Goal: Check status: Check status

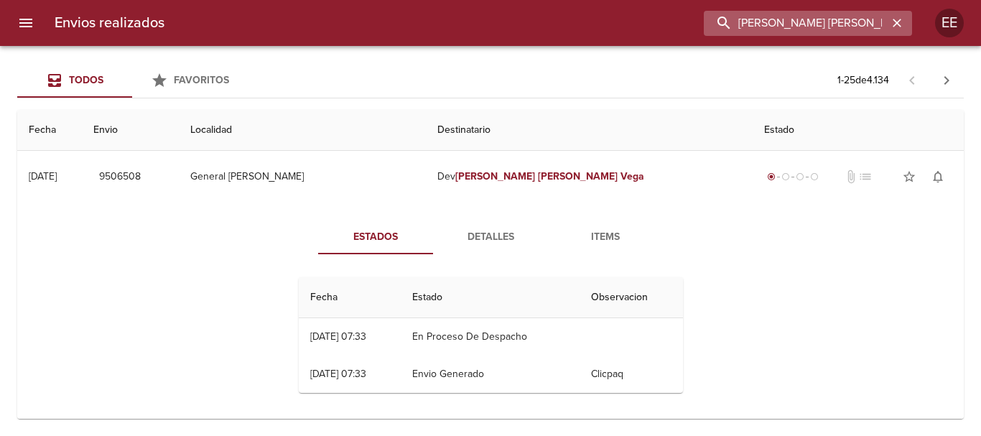
click at [848, 23] on input "[PERSON_NAME] [PERSON_NAME]" at bounding box center [795, 23] width 184 height 25
click at [897, 24] on icon "button" at bounding box center [896, 23] width 9 height 9
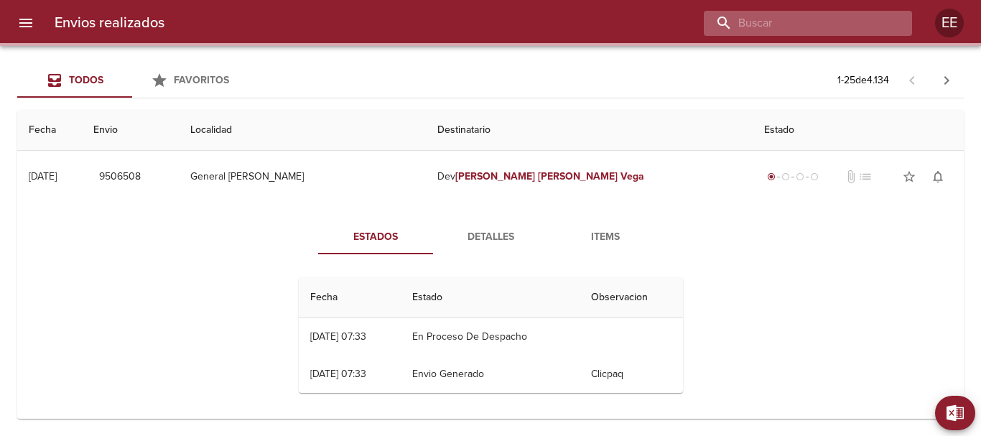
click at [778, 28] on input "buscar" at bounding box center [795, 23] width 184 height 25
paste input "[PERSON_NAME]"
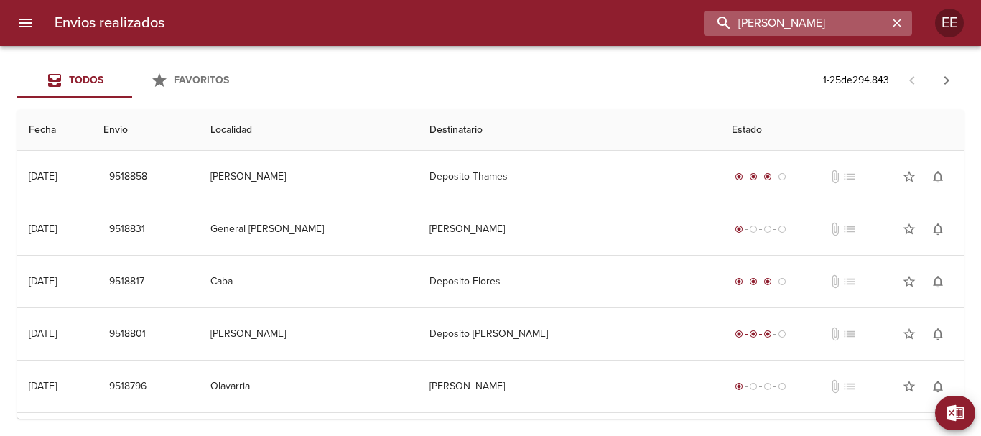
type input "[PERSON_NAME]"
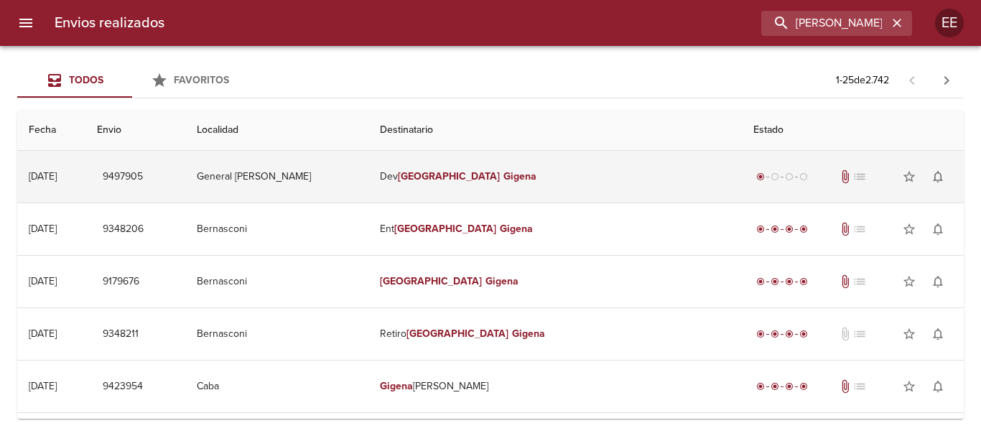
click at [536, 176] on em "Gigena" at bounding box center [519, 176] width 33 height 12
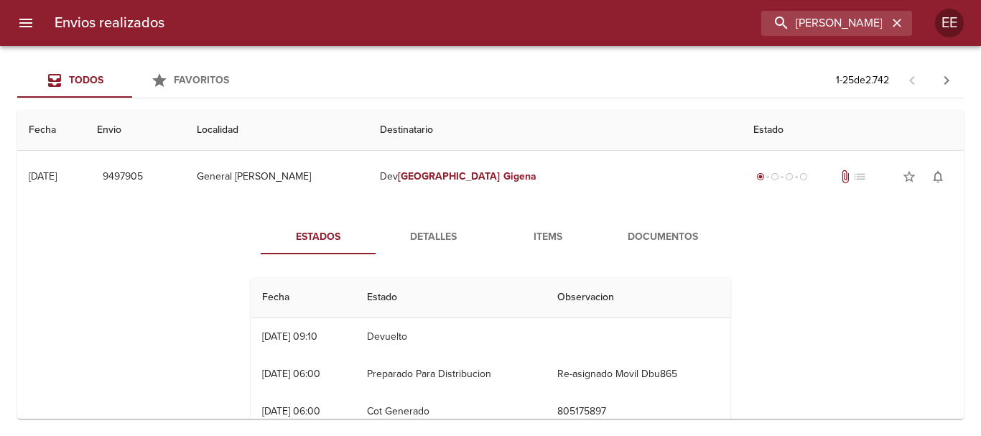
click at [635, 251] on button "Documentos" at bounding box center [662, 237] width 115 height 34
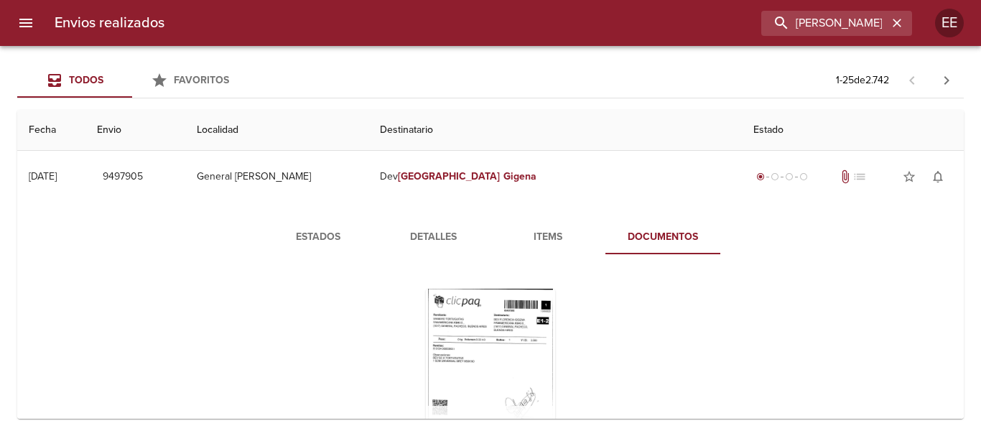
click at [507, 342] on div "Tabla de envíos del cliente" at bounding box center [490, 378] width 129 height 179
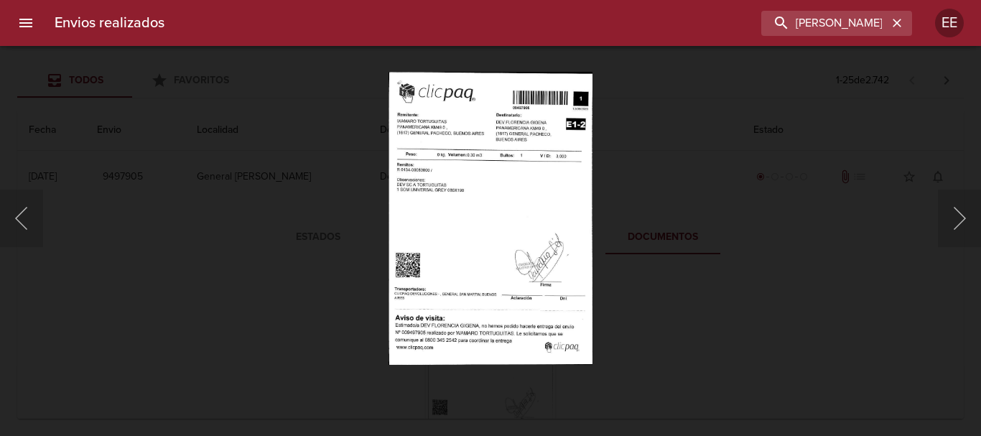
click at [512, 239] on img "Lightbox" at bounding box center [490, 218] width 204 height 292
click at [464, 200] on img "Lightbox" at bounding box center [490, 218] width 204 height 292
click at [465, 200] on img "Lightbox" at bounding box center [490, 218] width 204 height 292
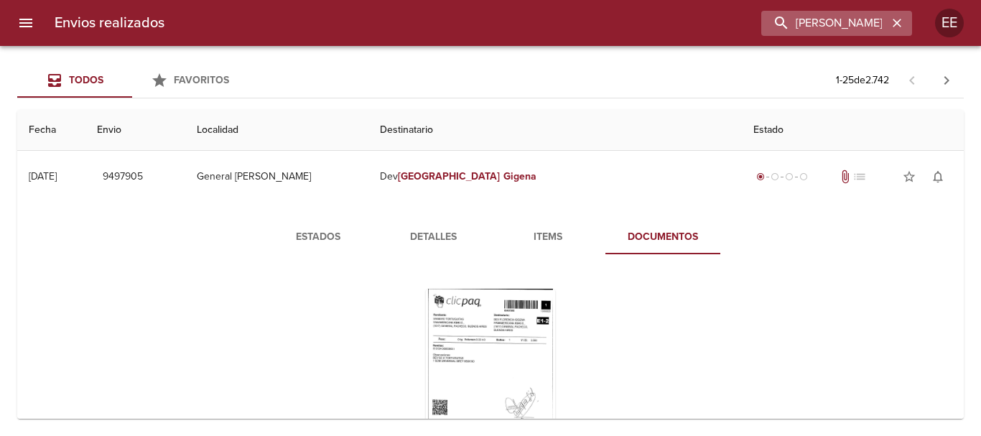
click at [902, 24] on icon "button" at bounding box center [896, 23] width 14 height 14
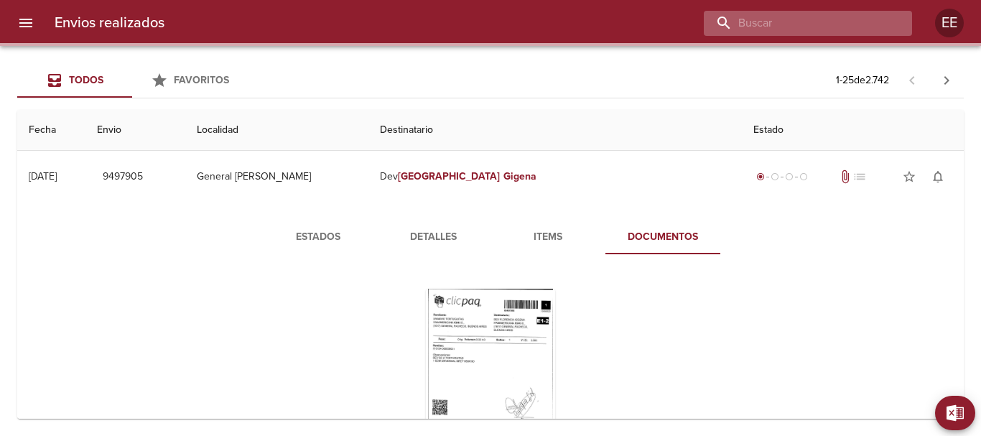
click at [808, 28] on input "buscar" at bounding box center [795, 23] width 184 height 25
paste input "MERCEDES ALCUCERO BP"
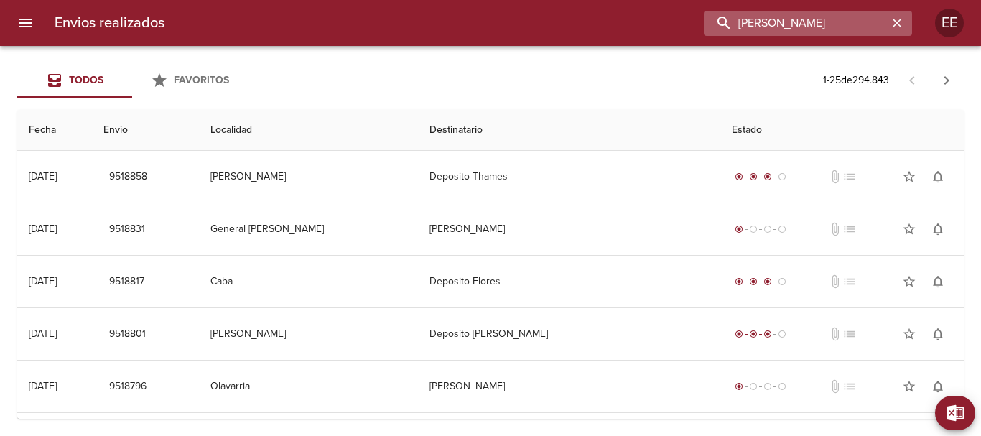
type input "[PERSON_NAME]"
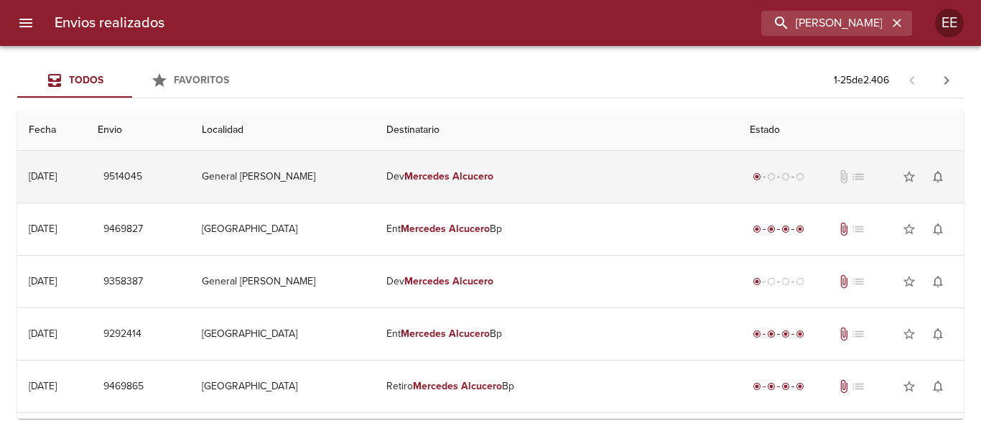
click at [505, 184] on td "[PERSON_NAME]" at bounding box center [556, 177] width 363 height 52
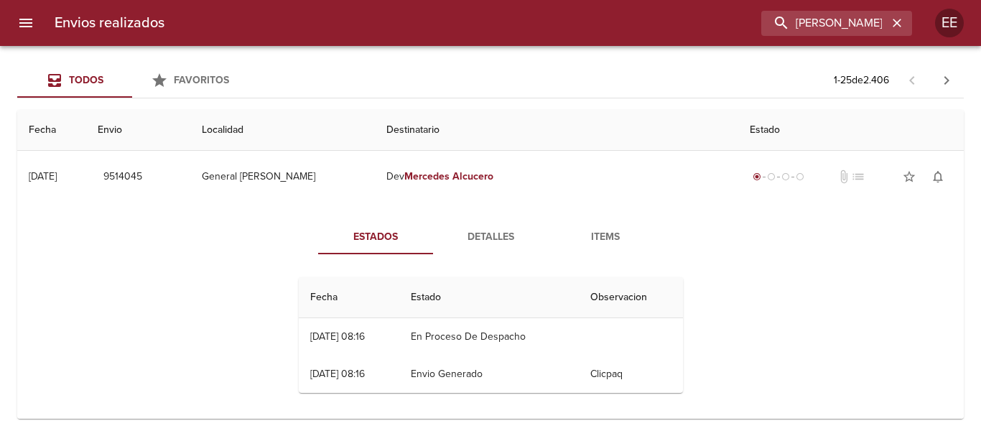
click at [504, 246] on span "Detalles" at bounding box center [490, 237] width 98 height 18
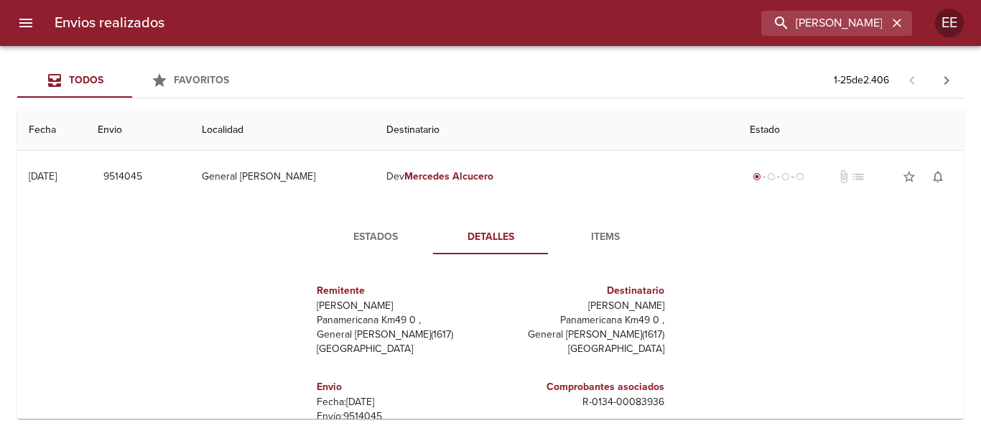
scroll to position [7, 0]
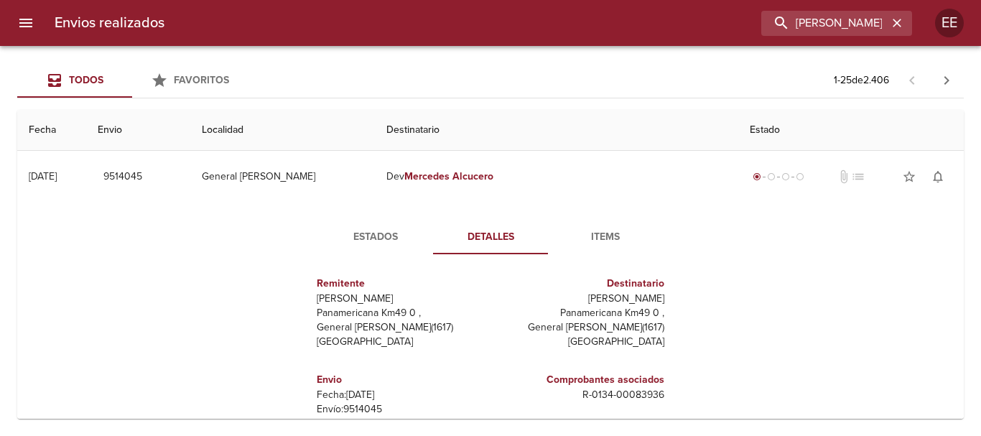
click at [585, 249] on button "Items" at bounding box center [605, 237] width 115 height 34
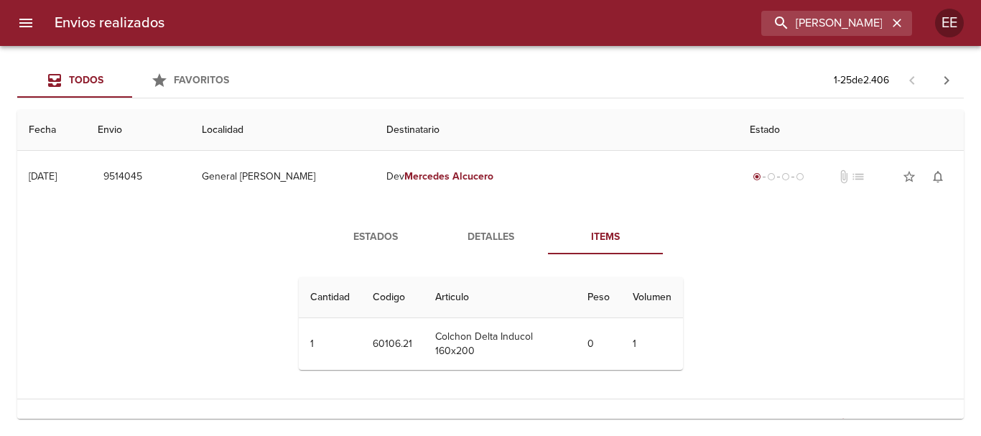
scroll to position [0, 0]
click at [901, 31] on button "button" at bounding box center [896, 23] width 19 height 19
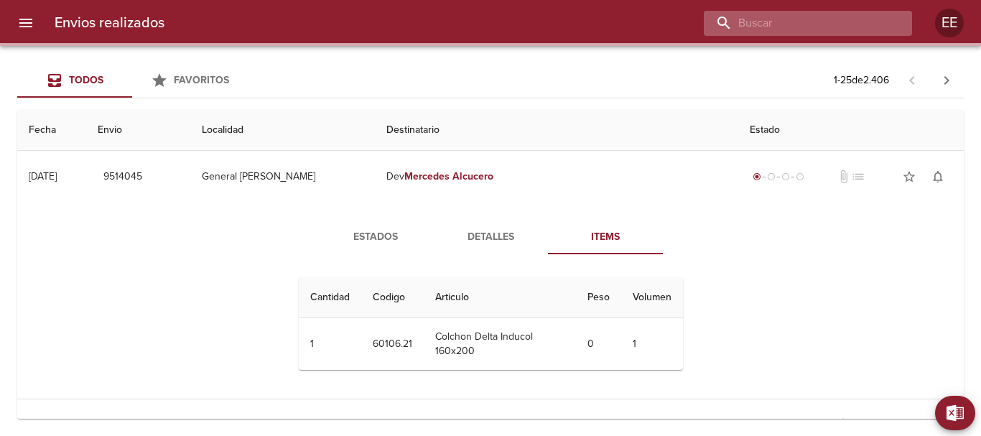
click at [831, 25] on input "buscar" at bounding box center [795, 23] width 184 height 25
paste input "[PERSON_NAME]"
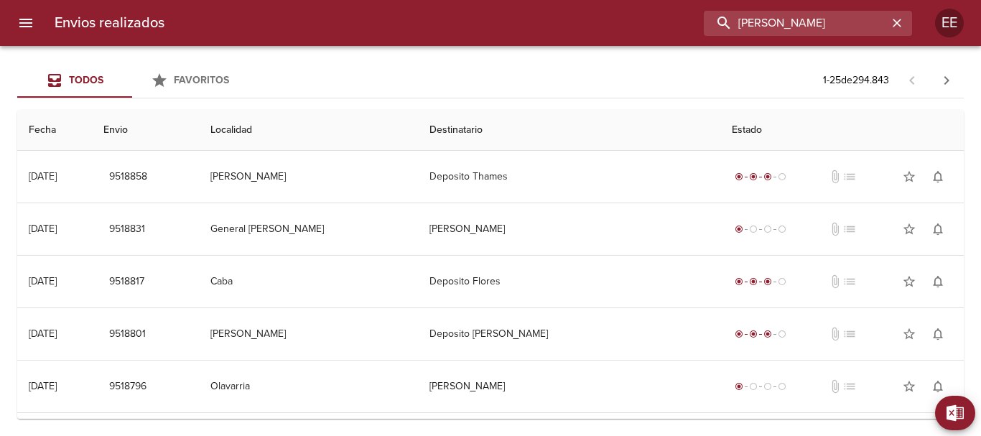
type input "[PERSON_NAME]"
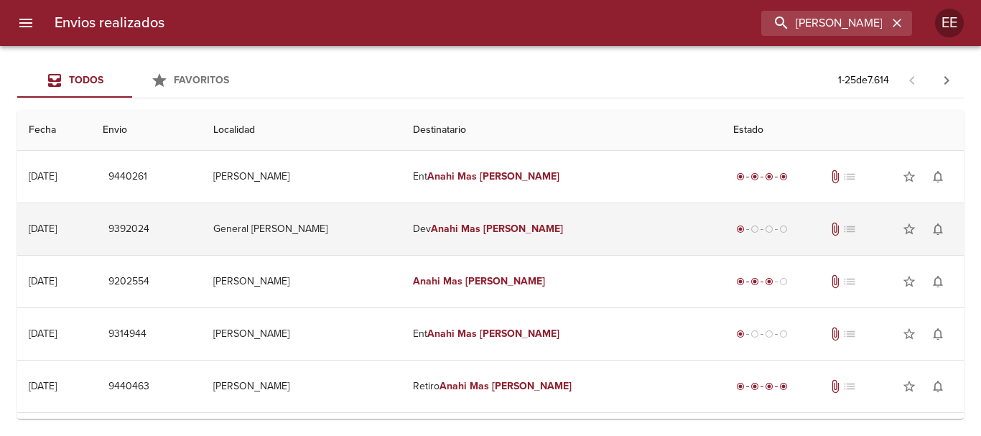
click at [562, 225] on td "Dev [PERSON_NAME]" at bounding box center [561, 229] width 320 height 52
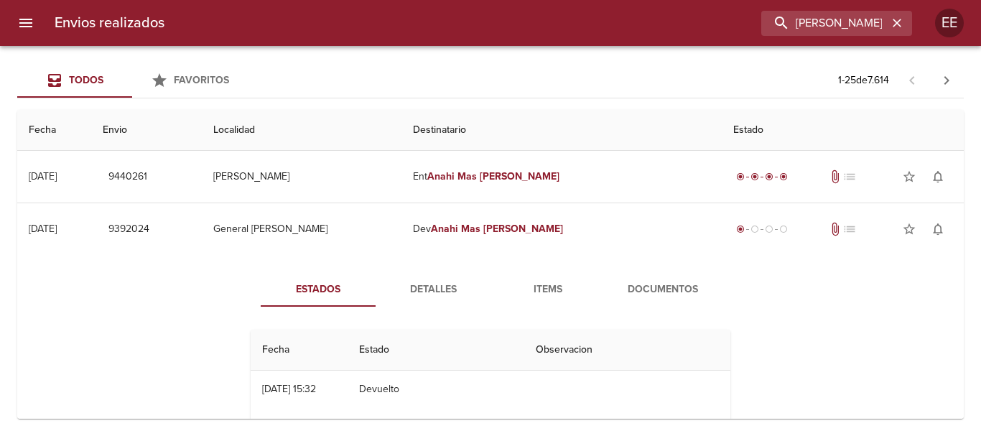
click at [530, 289] on span "Items" at bounding box center [548, 290] width 98 height 18
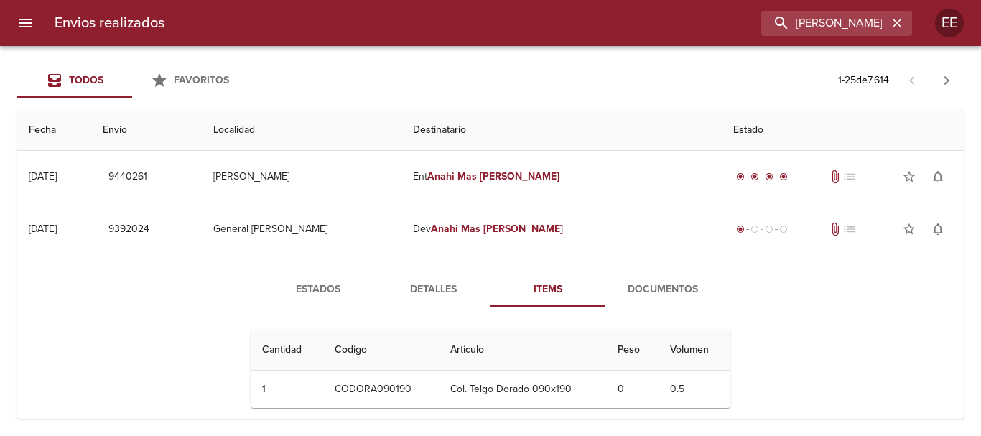
click at [619, 286] on span "Documentos" at bounding box center [663, 290] width 98 height 18
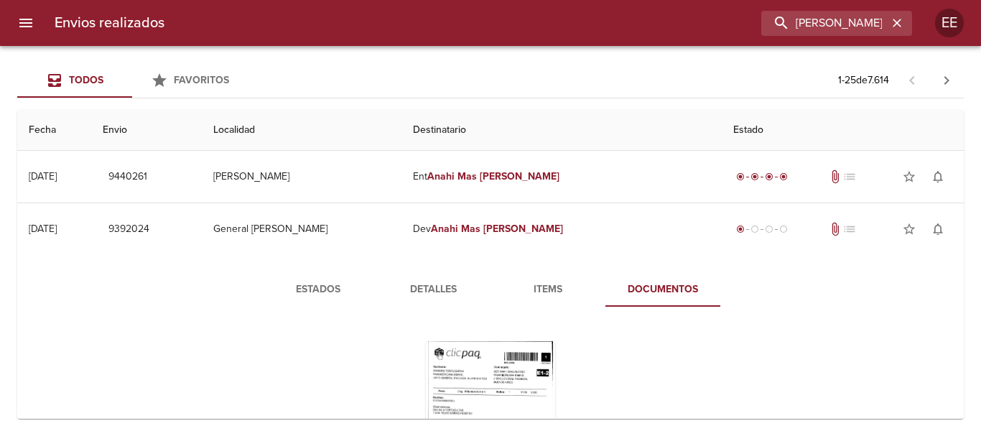
scroll to position [144, 0]
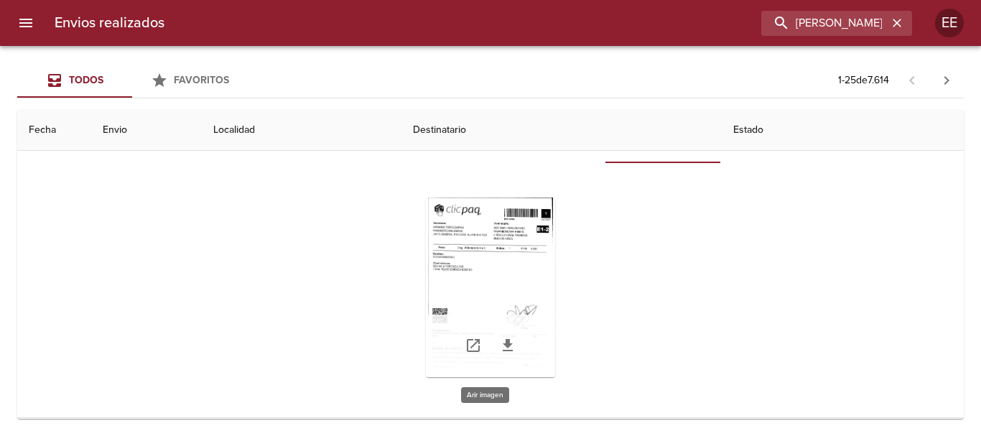
click at [487, 279] on div "Tabla de envíos del cliente" at bounding box center [490, 286] width 129 height 179
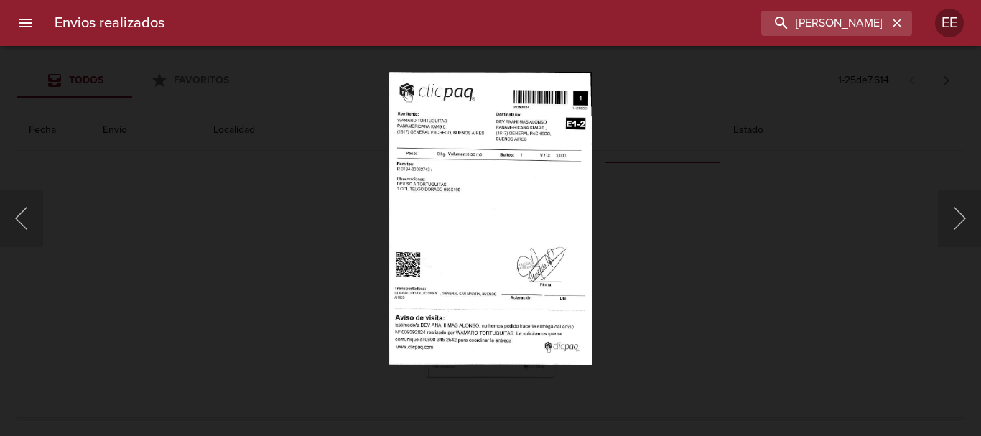
click at [513, 204] on img "Lightbox" at bounding box center [490, 218] width 203 height 292
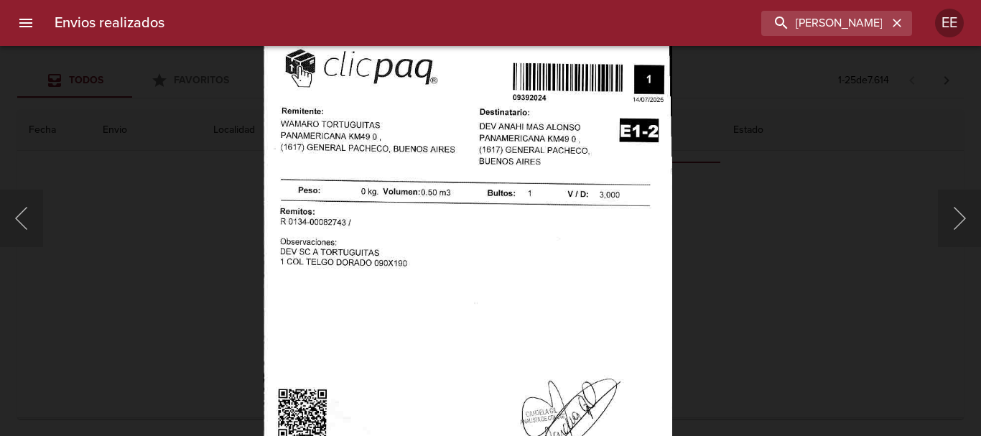
click at [497, 200] on img "Lightbox" at bounding box center [467, 320] width 408 height 587
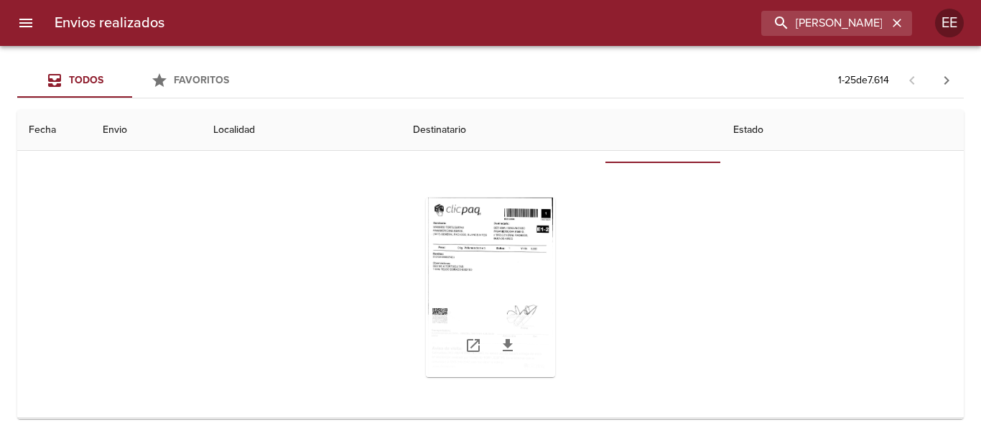
scroll to position [0, 0]
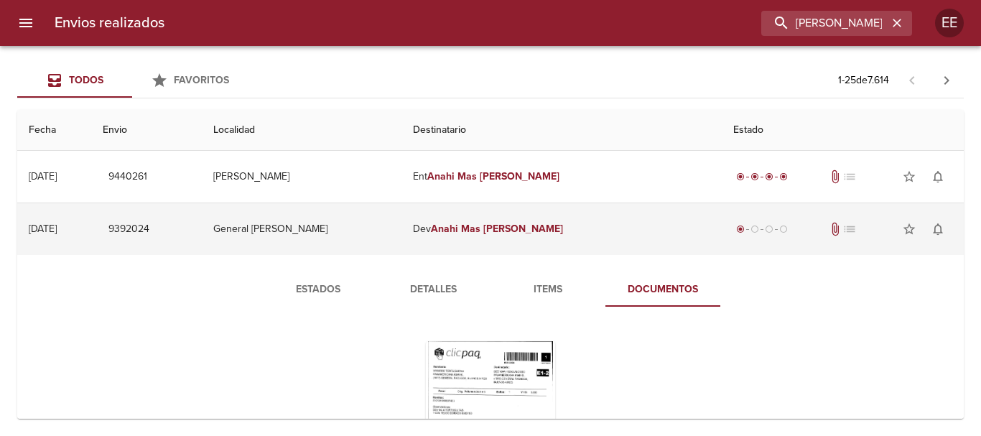
click at [480, 226] on em "Mas" at bounding box center [470, 229] width 19 height 12
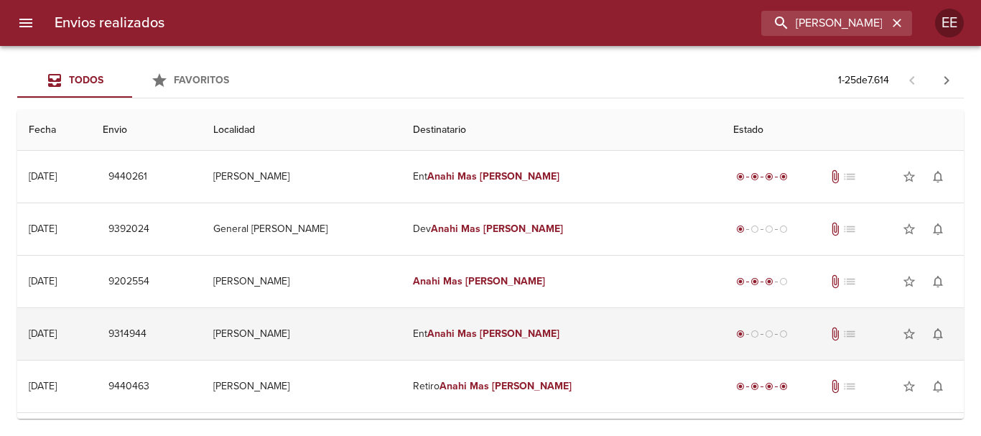
scroll to position [72, 0]
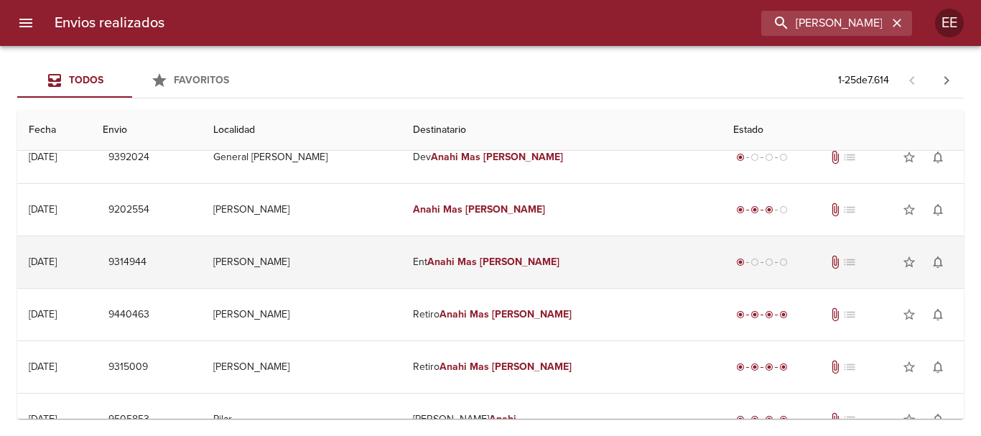
click at [547, 335] on td "Retiro [PERSON_NAME]" at bounding box center [561, 315] width 320 height 52
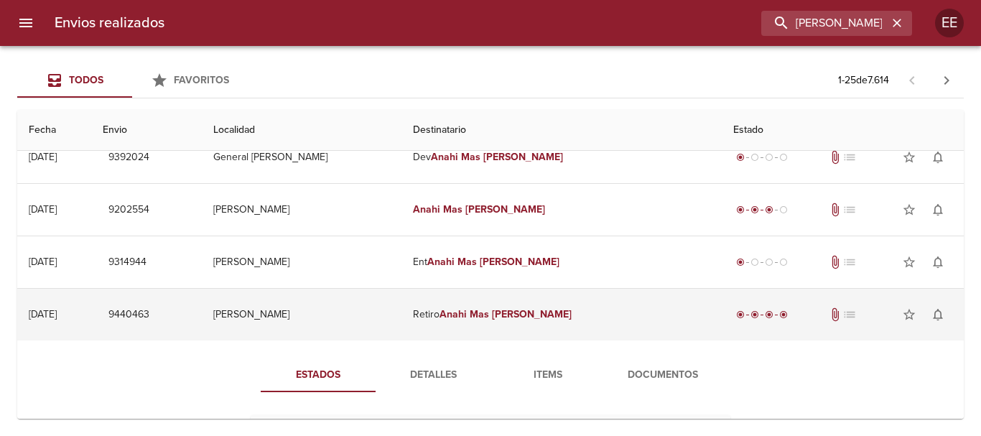
scroll to position [287, 0]
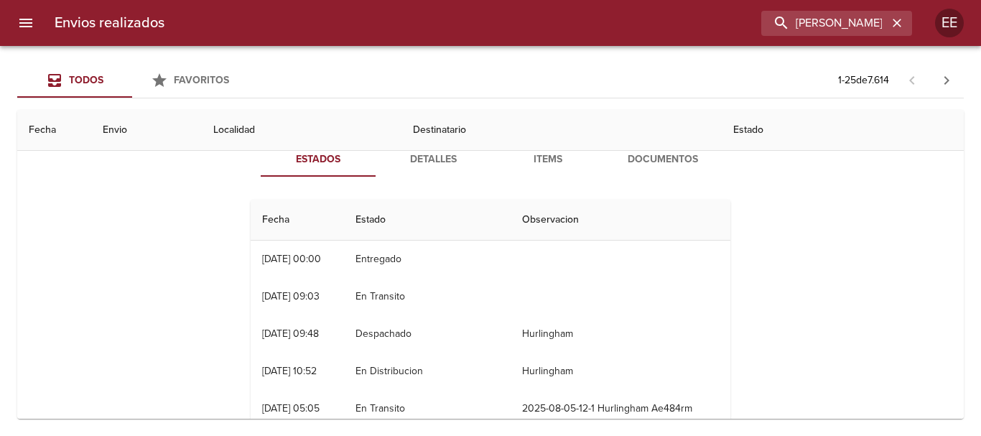
click at [407, 169] on button "Detalles" at bounding box center [432, 159] width 115 height 34
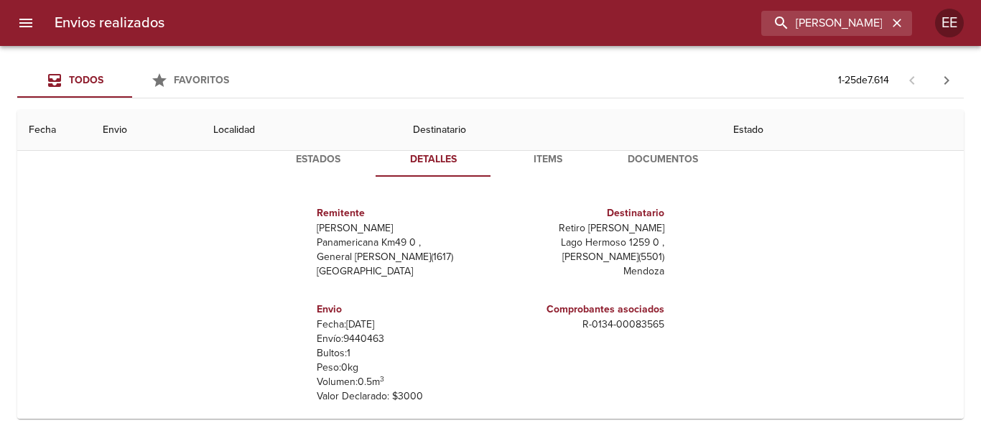
click at [530, 153] on span "Items" at bounding box center [548, 160] width 98 height 18
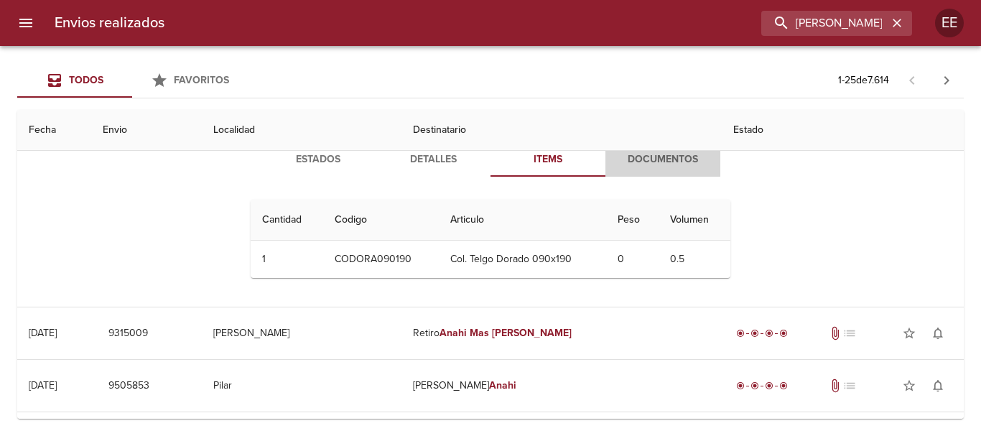
click at [627, 157] on span "Documentos" at bounding box center [663, 160] width 98 height 18
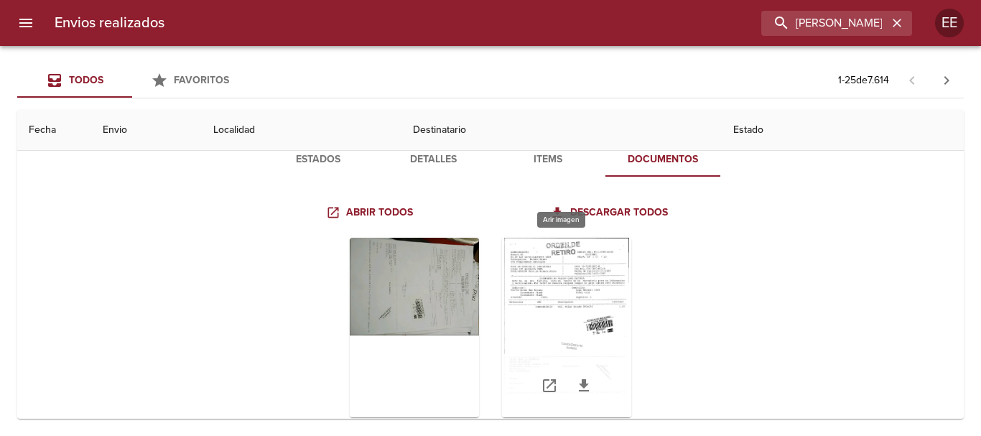
click at [603, 266] on div "Tabla de envíos del cliente" at bounding box center [566, 327] width 129 height 179
click at [340, 315] on div "Tabla de envíos del cliente" at bounding box center [491, 327] width 480 height 202
click at [370, 295] on div "Tabla de envíos del cliente" at bounding box center [414, 327] width 129 height 179
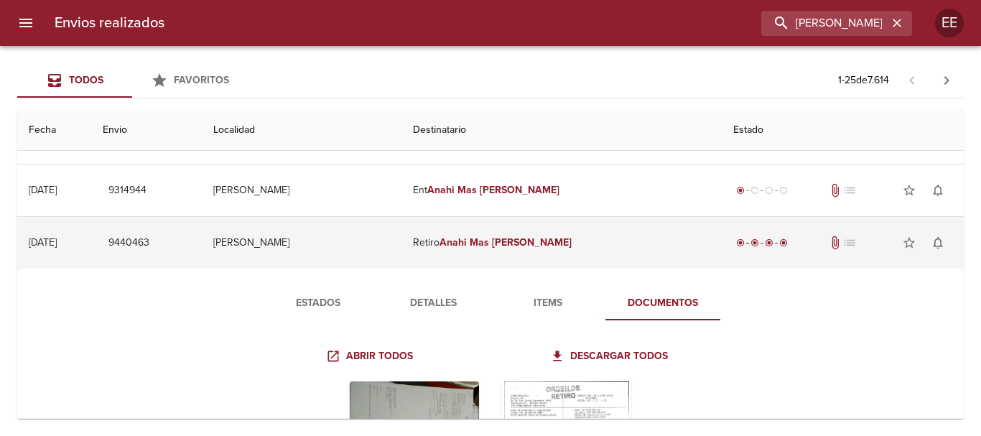
scroll to position [72, 0]
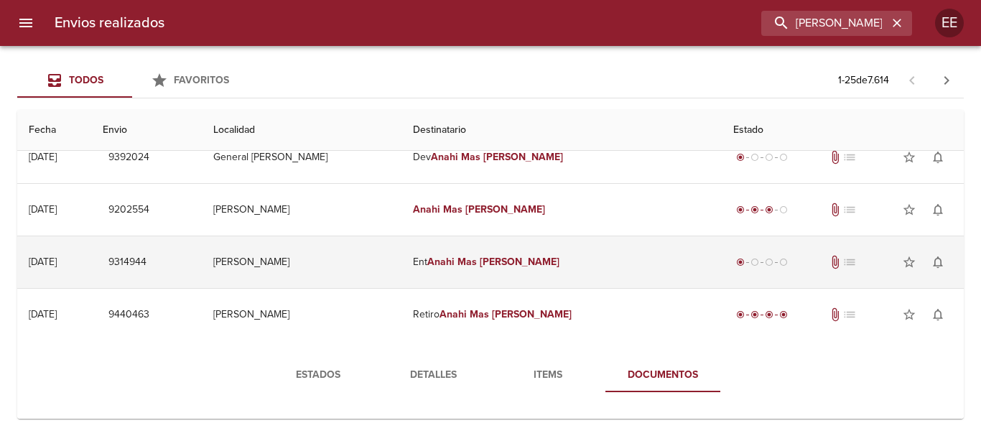
click at [510, 253] on td "Ent [PERSON_NAME]" at bounding box center [561, 262] width 320 height 52
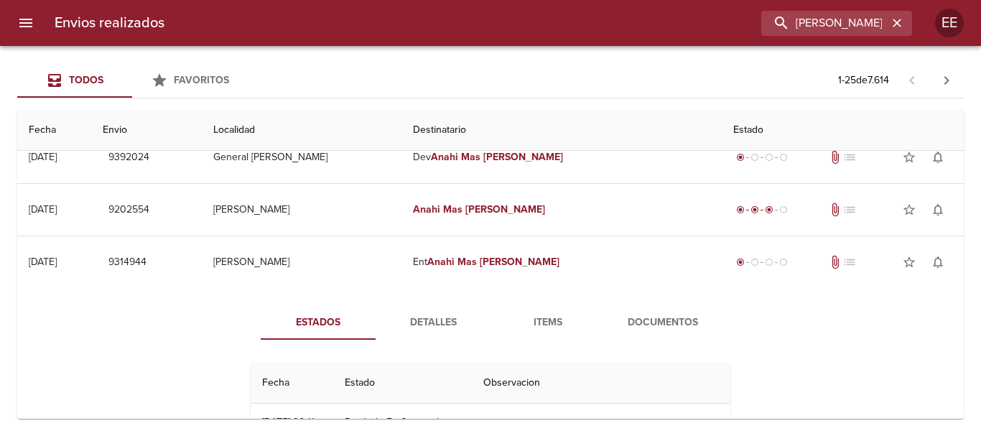
click at [541, 317] on span "Items" at bounding box center [548, 323] width 98 height 18
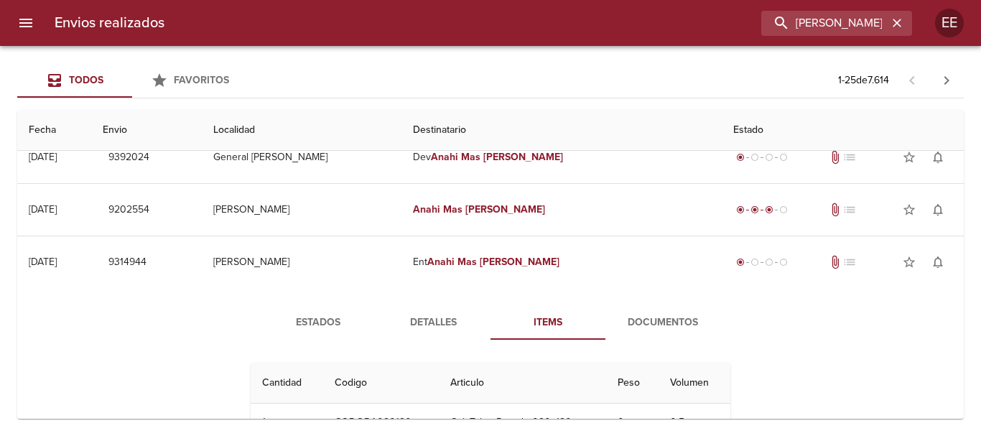
scroll to position [144, 0]
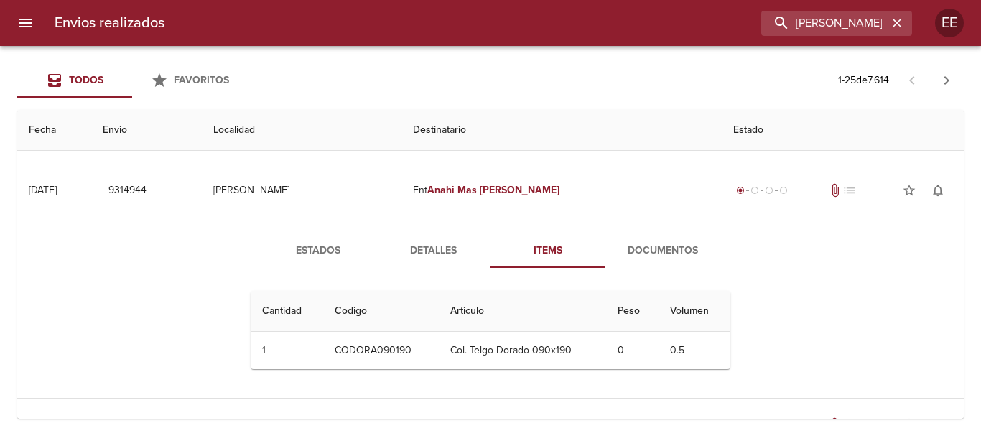
click at [647, 248] on span "Documentos" at bounding box center [663, 251] width 98 height 18
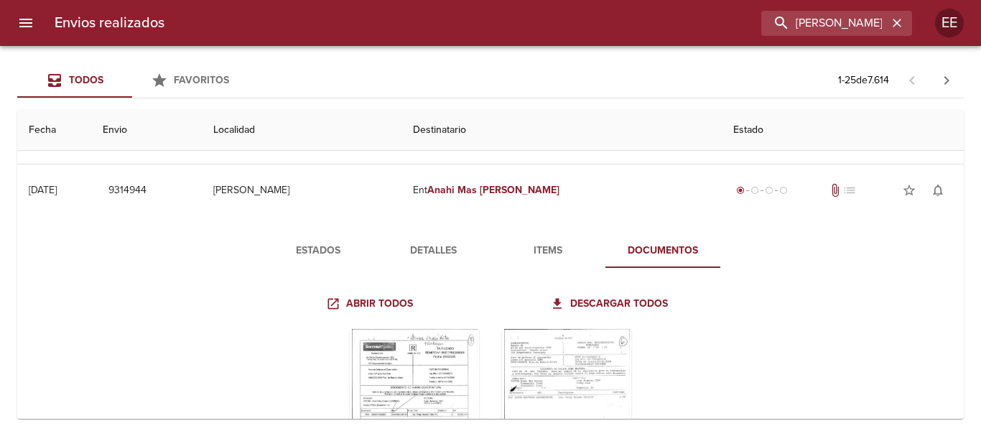
scroll to position [287, 0]
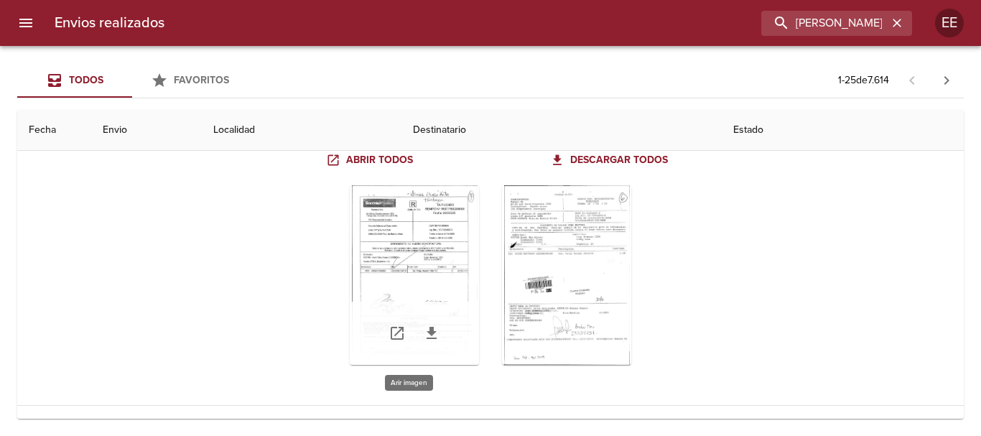
click at [428, 258] on div "Tabla de envíos del cliente" at bounding box center [414, 274] width 129 height 179
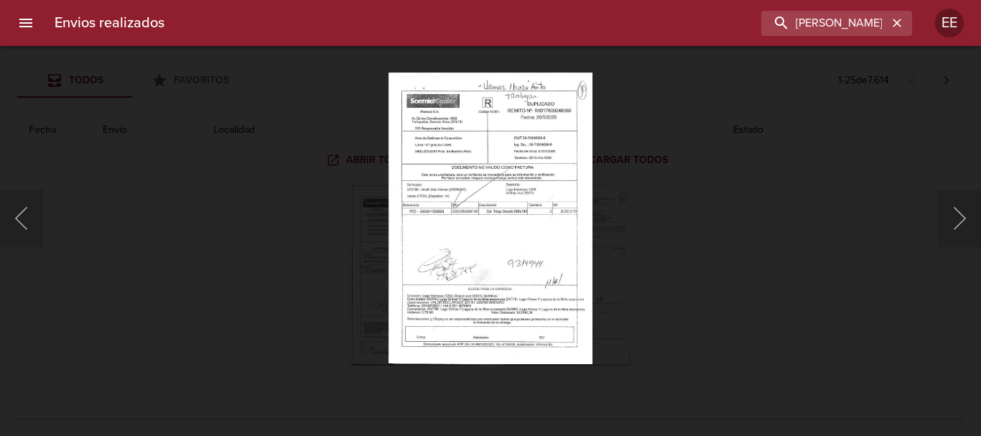
click at [483, 242] on img "Lightbox" at bounding box center [490, 218] width 205 height 292
click at [493, 221] on img "Lightbox" at bounding box center [490, 218] width 205 height 292
click at [553, 273] on img "Lightbox" at bounding box center [490, 218] width 205 height 292
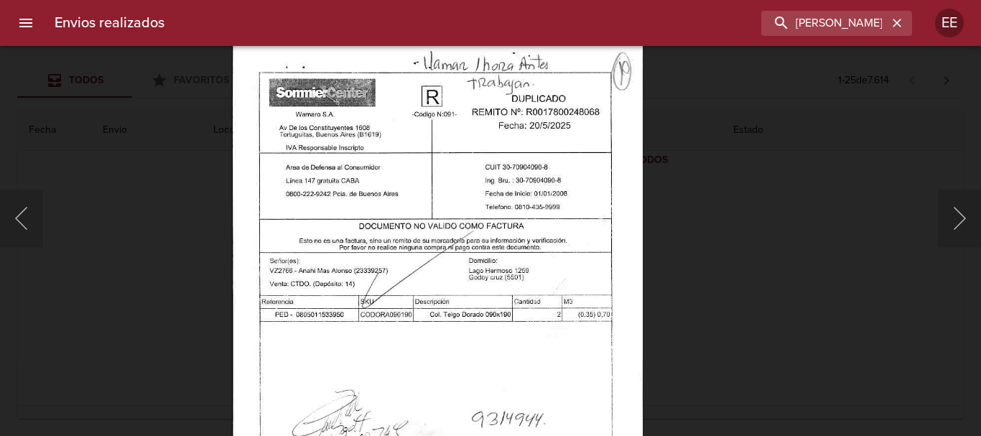
click at [547, 188] on img "Lightbox" at bounding box center [437, 327] width 411 height 587
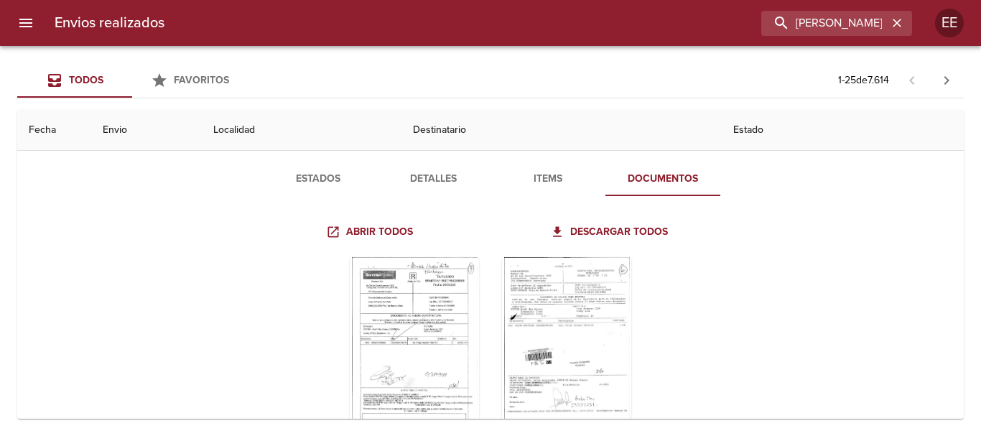
scroll to position [144, 0]
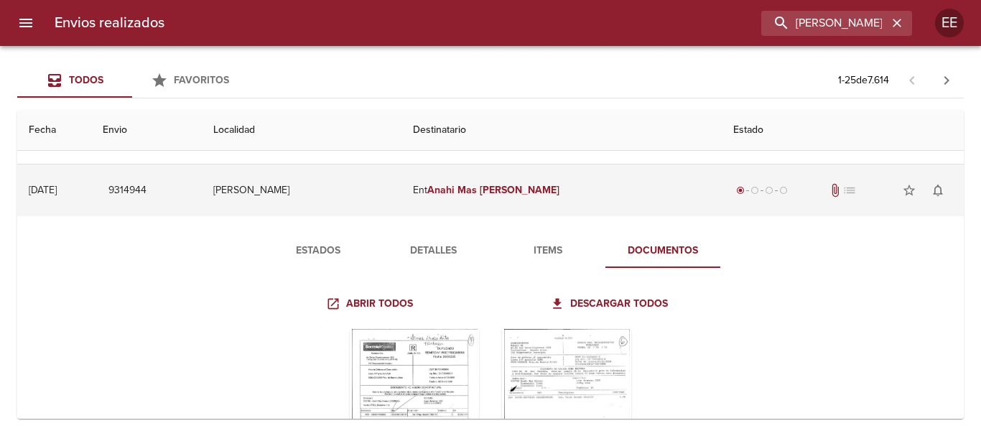
click at [477, 190] on em "Mas" at bounding box center [466, 190] width 19 height 12
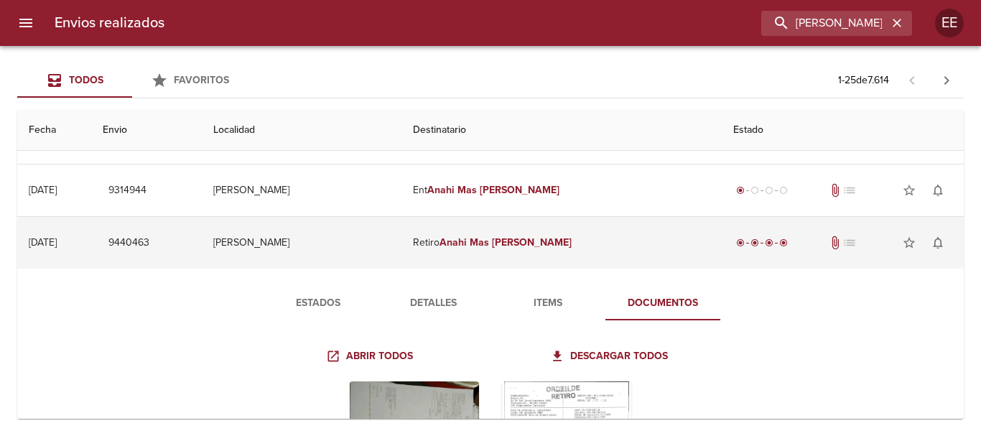
click at [525, 246] on em "[PERSON_NAME]" at bounding box center [532, 242] width 80 height 12
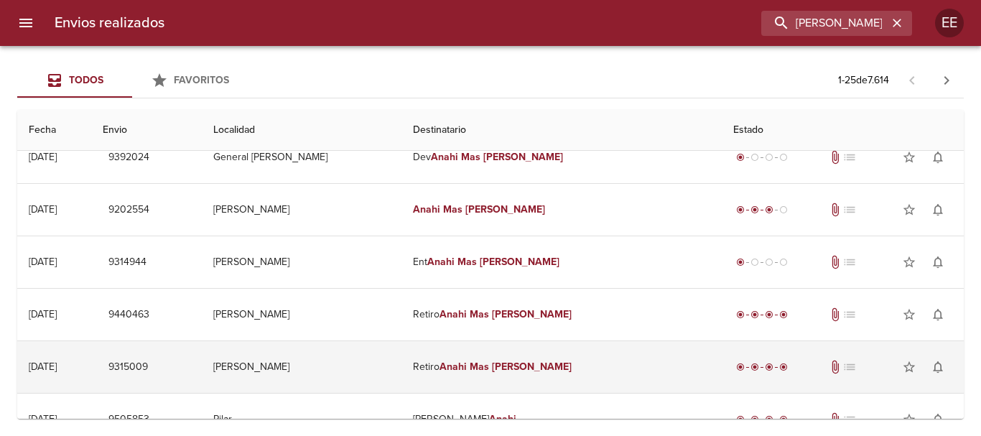
scroll to position [0, 0]
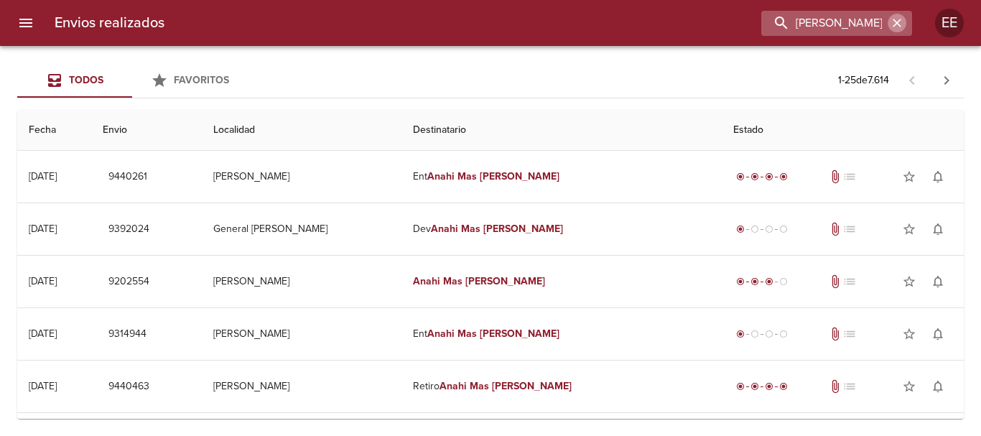
click at [904, 29] on button "button" at bounding box center [896, 23] width 19 height 19
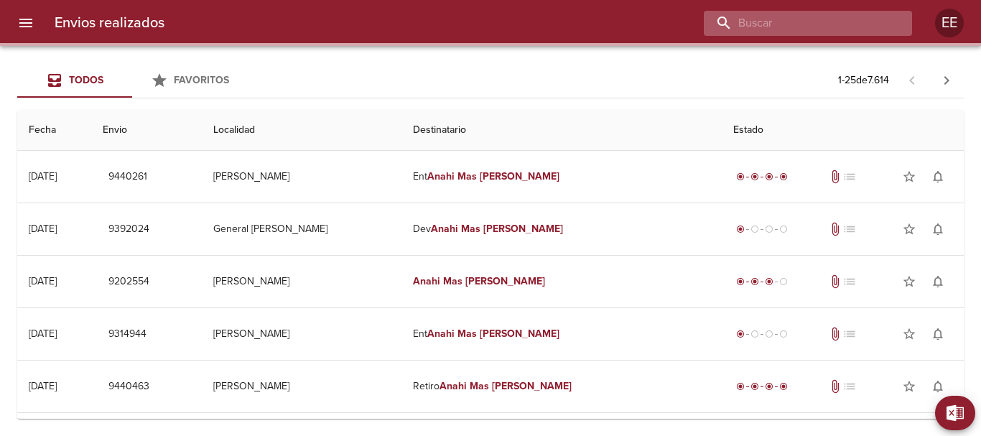
click at [792, 25] on input "buscar" at bounding box center [795, 23] width 184 height 25
paste input "[PERSON_NAME]"
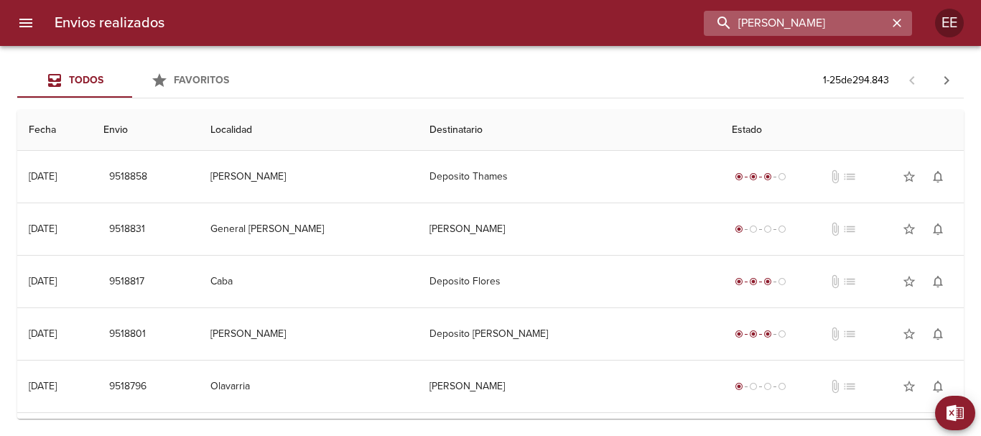
type input "[PERSON_NAME]"
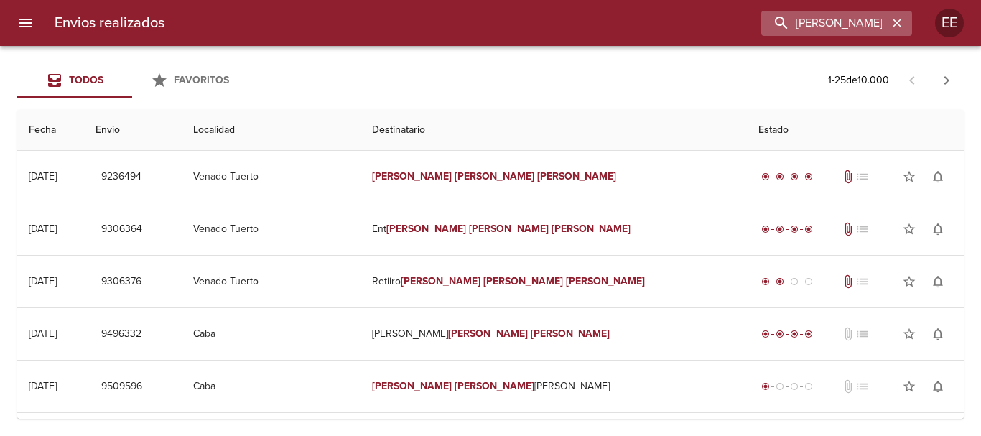
click at [899, 27] on icon "button" at bounding box center [896, 23] width 14 height 14
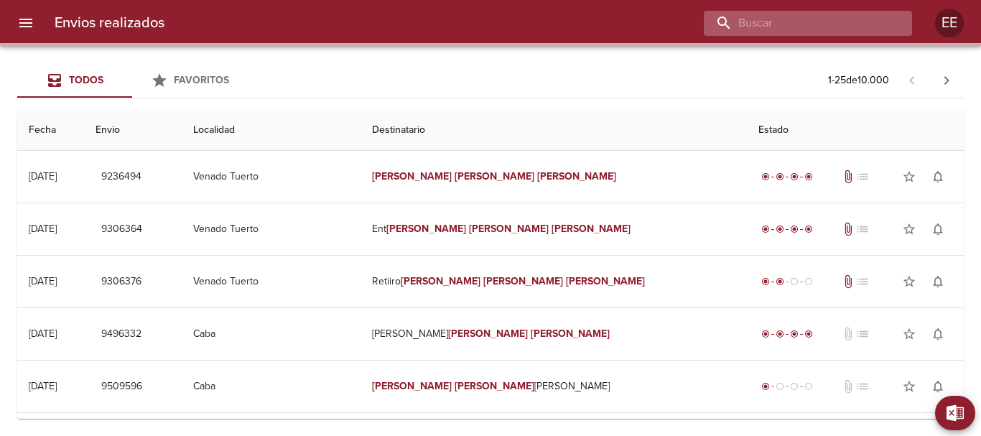
click at [826, 28] on input "buscar" at bounding box center [795, 23] width 184 height 25
paste input "[PERSON_NAME] [PERSON_NAME]"
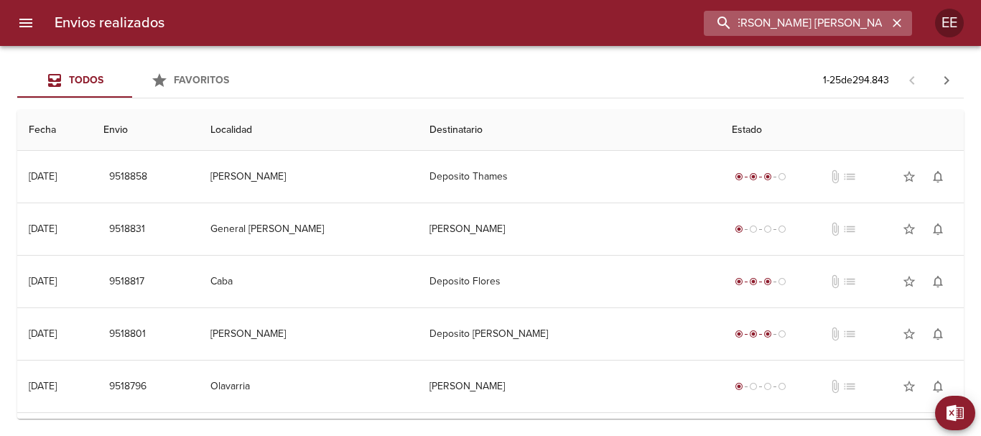
type input "[PERSON_NAME] [PERSON_NAME]"
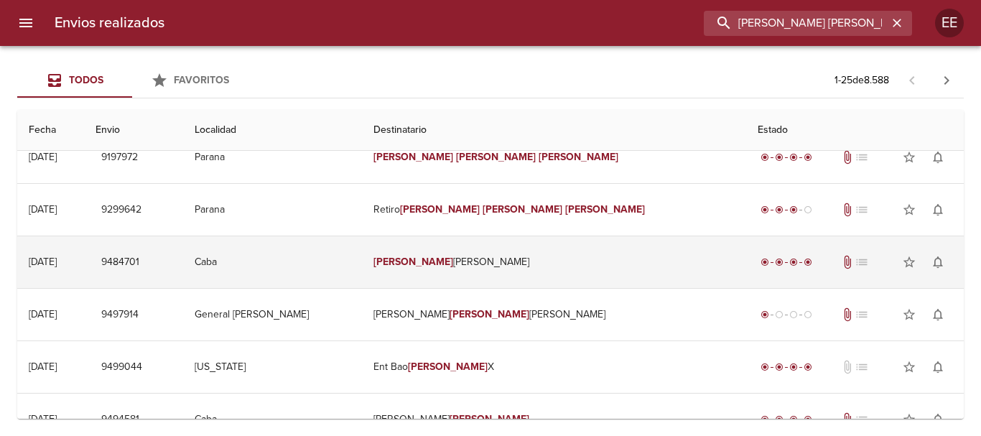
scroll to position [287, 0]
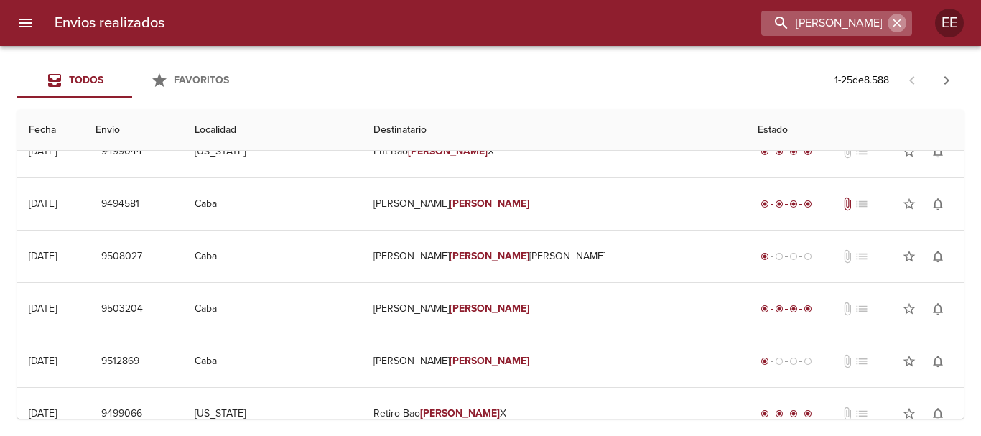
click at [895, 22] on icon "button" at bounding box center [896, 23] width 9 height 9
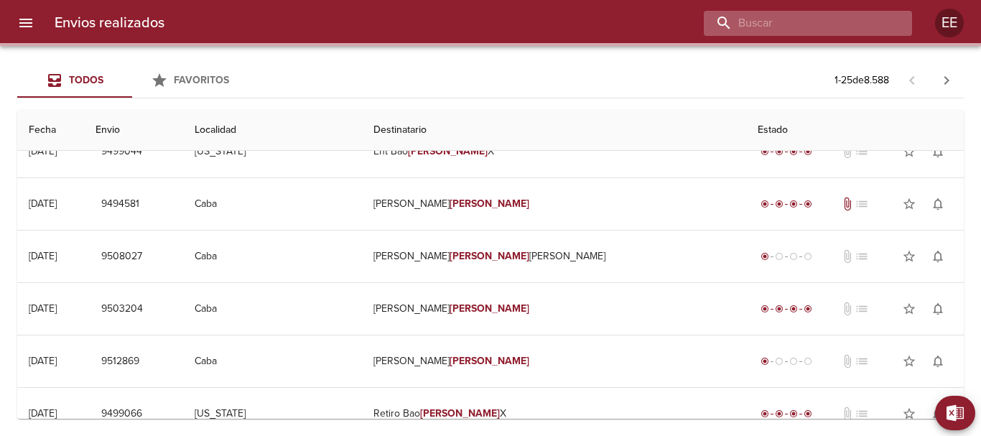
click at [817, 22] on input "buscar" at bounding box center [795, 23] width 184 height 25
paste input "[PERSON_NAME] BP"
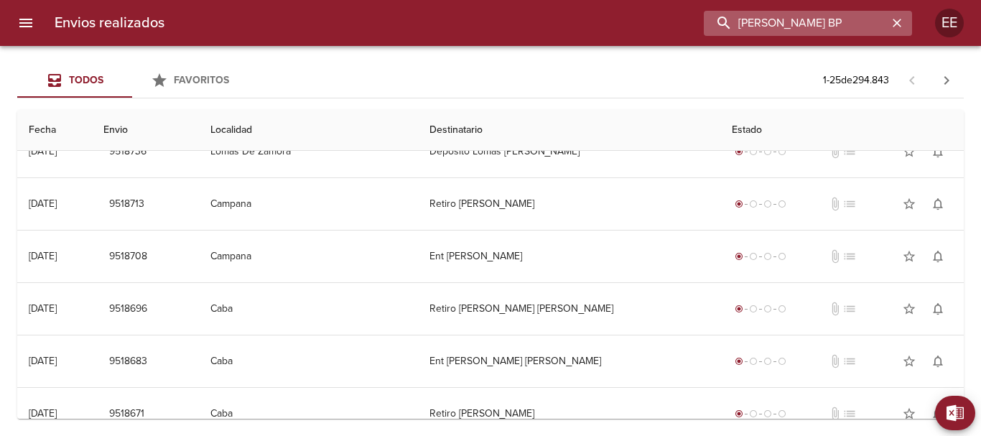
scroll to position [0, 0]
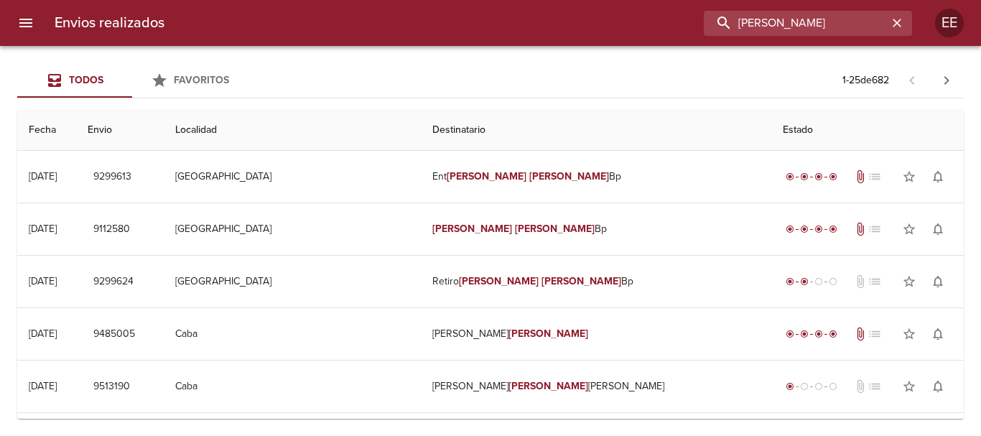
drag, startPoint x: 854, startPoint y: 25, endPoint x: 508, endPoint y: 26, distance: 346.7
click at [508, 26] on div "[PERSON_NAME]" at bounding box center [544, 23] width 736 height 25
paste input "[PERSON_NAME]"
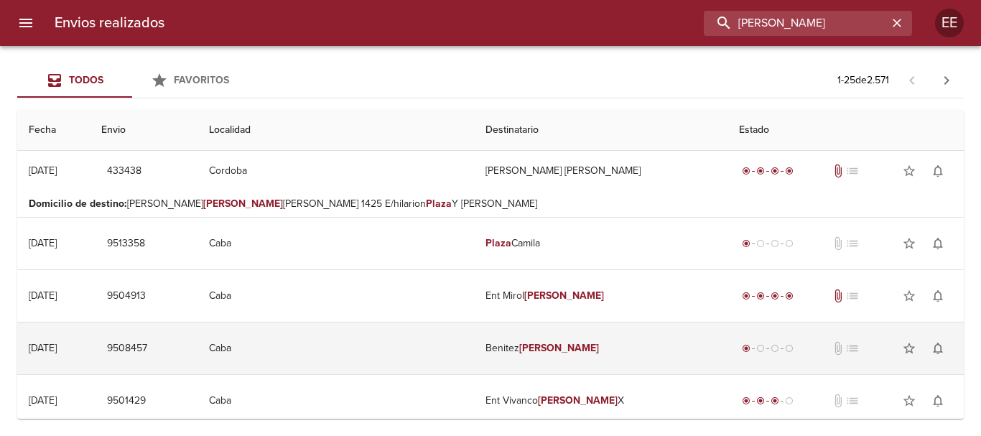
scroll to position [287, 0]
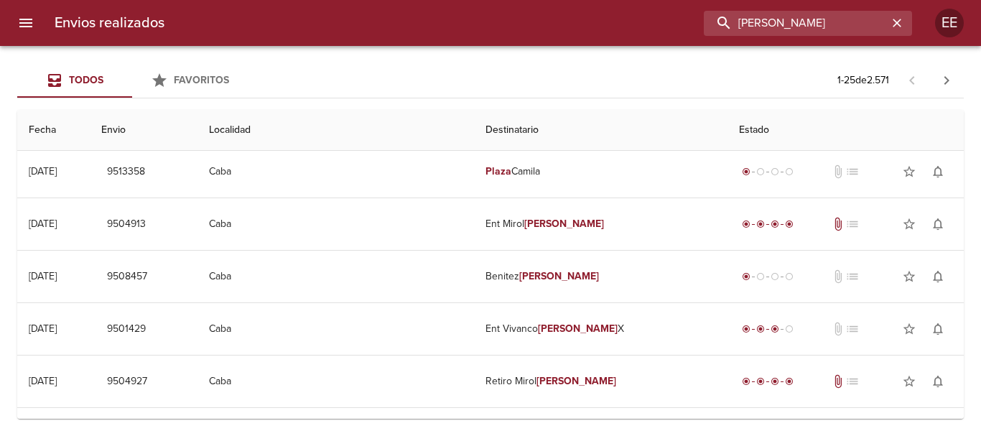
drag, startPoint x: 816, startPoint y: 23, endPoint x: 437, endPoint y: 25, distance: 379.0
click at [413, 22] on div "[PERSON_NAME]" at bounding box center [544, 23] width 736 height 25
paste input "[PERSON_NAME] [PERSON_NAME]"
type input "[PERSON_NAME] [PERSON_NAME]"
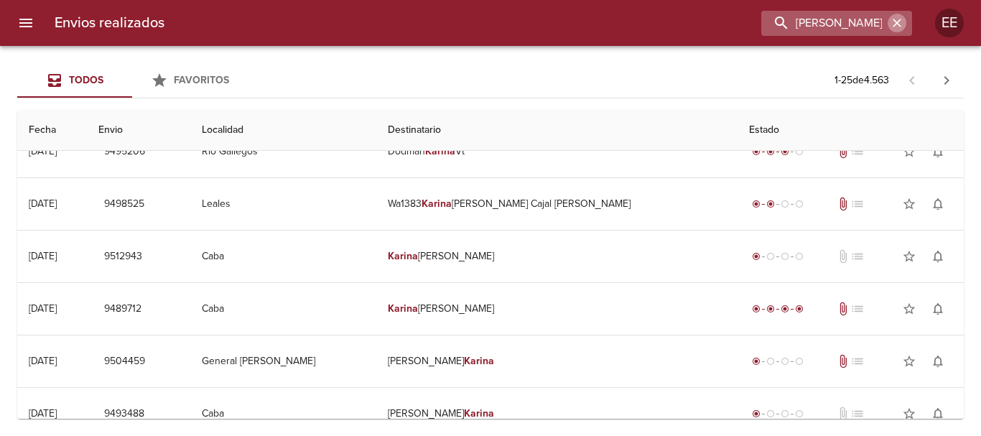
click at [902, 18] on icon "button" at bounding box center [896, 23] width 14 height 14
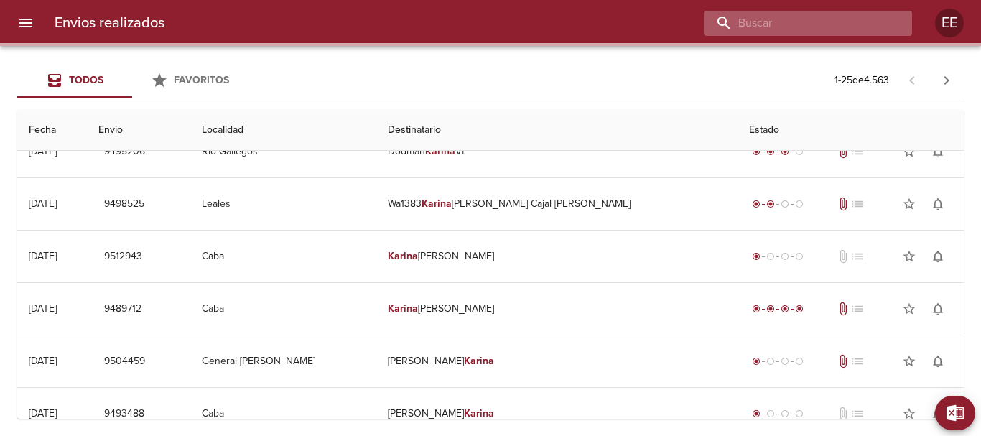
click at [841, 26] on input "buscar" at bounding box center [795, 23] width 184 height 25
paste input "[PERSON_NAME] ML"
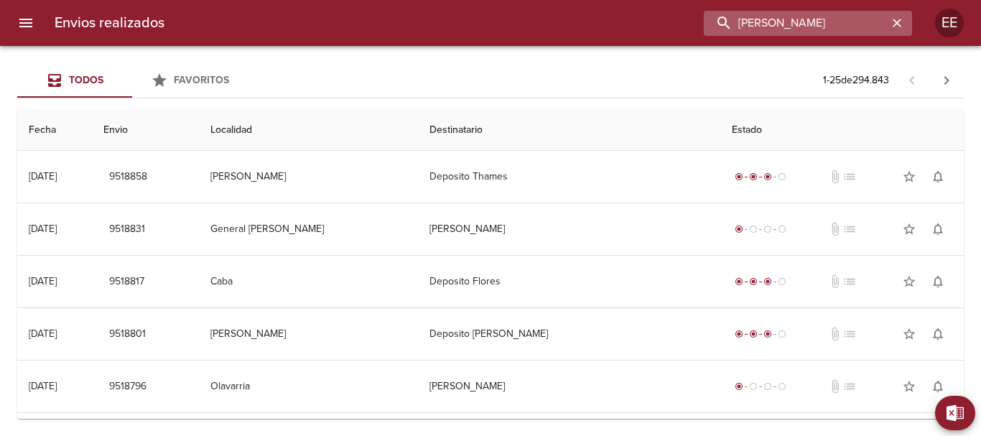
scroll to position [0, 0]
type input "[PERSON_NAME]"
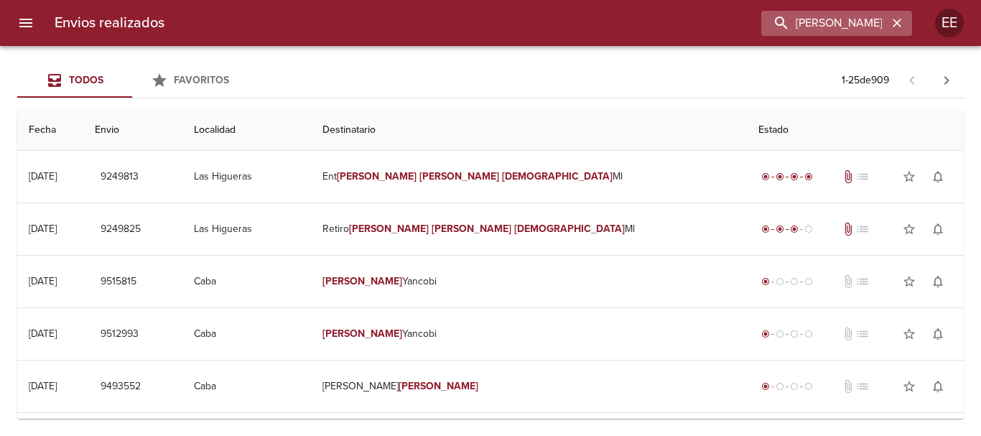
click at [900, 28] on icon "button" at bounding box center [896, 23] width 14 height 14
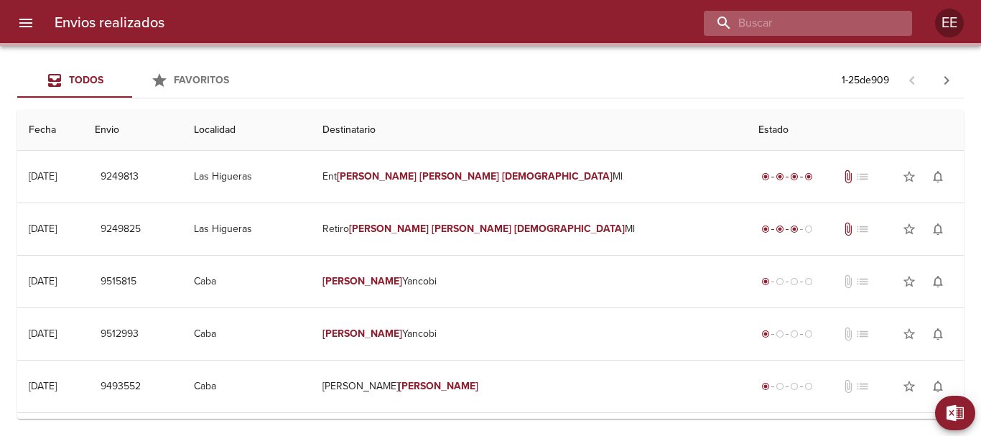
click at [838, 24] on input "buscar" at bounding box center [795, 23] width 184 height 25
paste input "[PERSON_NAME] [PERSON_NAME]"
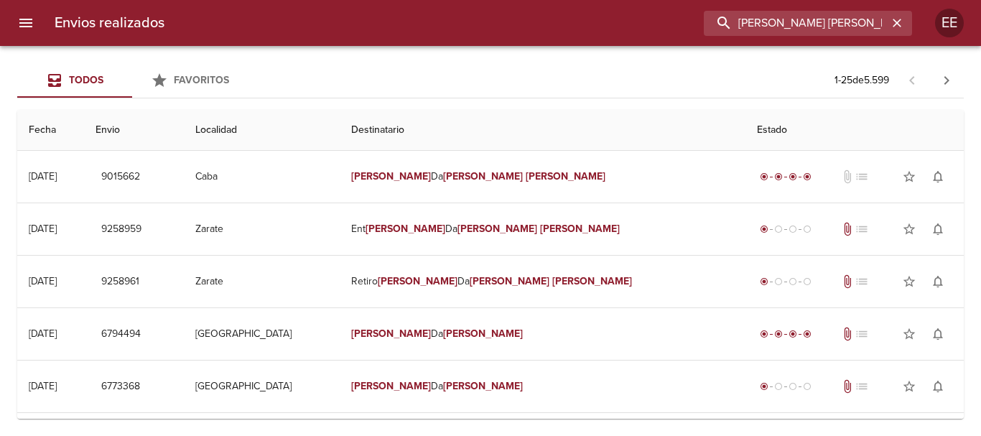
drag, startPoint x: 875, startPoint y: 17, endPoint x: 618, endPoint y: 19, distance: 257.0
click at [618, 19] on div "[PERSON_NAME] [PERSON_NAME]" at bounding box center [544, 23] width 736 height 25
paste input "[PERSON_NAME]"
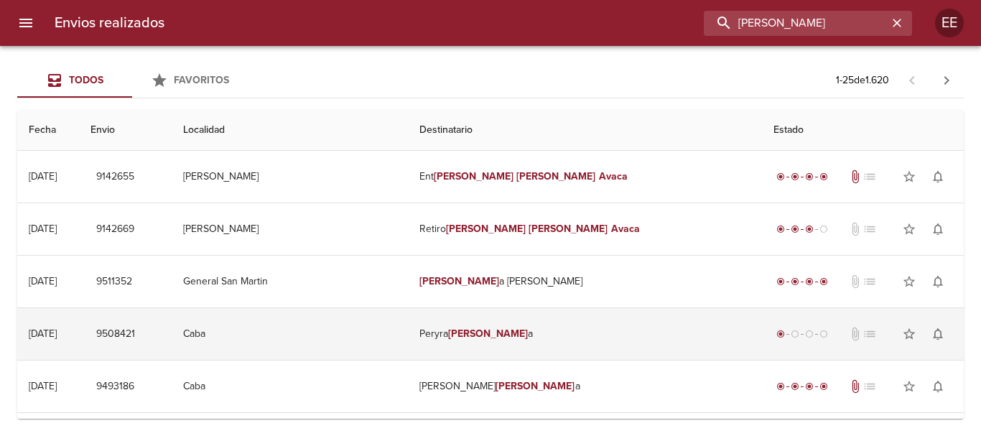
scroll to position [144, 0]
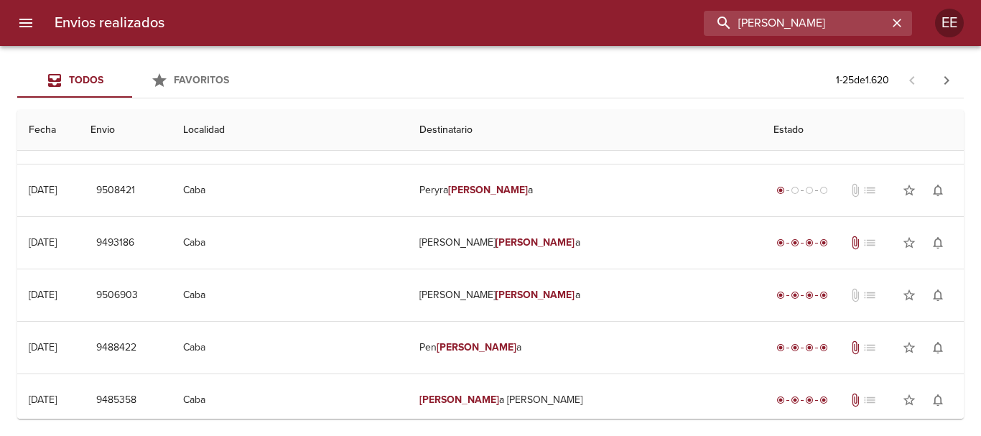
drag, startPoint x: 843, startPoint y: 24, endPoint x: 446, endPoint y: -10, distance: 398.4
click at [446, 0] on html "Envios realizados [PERSON_NAME] Avaca EE Todos Favoritos 1 - 25 de 1.620 Fecha …" at bounding box center [490, 0] width 981 height 0
paste input "[PERSON_NAME] [PERSON_NAME] MATORRA ML"
type input "[PERSON_NAME] [PERSON_NAME] MATORRA"
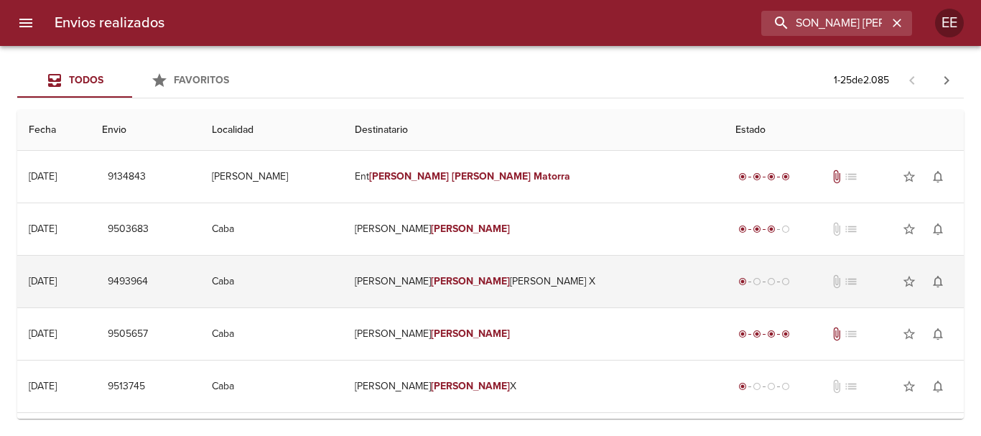
scroll to position [0, 0]
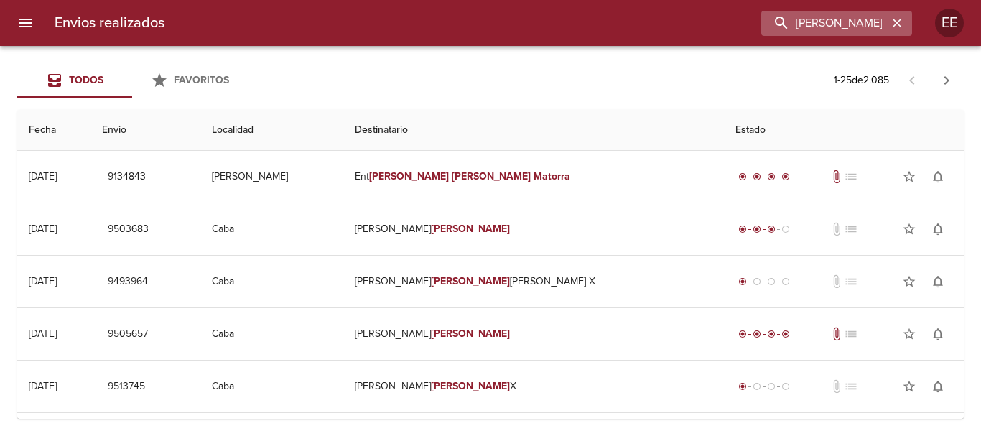
click at [907, 18] on div "[PERSON_NAME] [PERSON_NAME] MATORRA" at bounding box center [836, 23] width 151 height 25
click at [892, 22] on icon "button" at bounding box center [896, 23] width 14 height 14
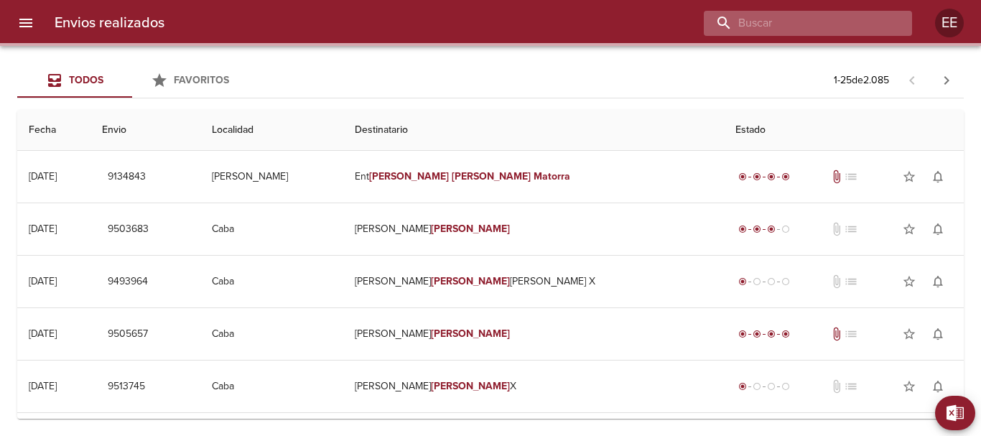
click at [791, 27] on input "buscar" at bounding box center [795, 23] width 184 height 25
paste input "[PERSON_NAME] ML"
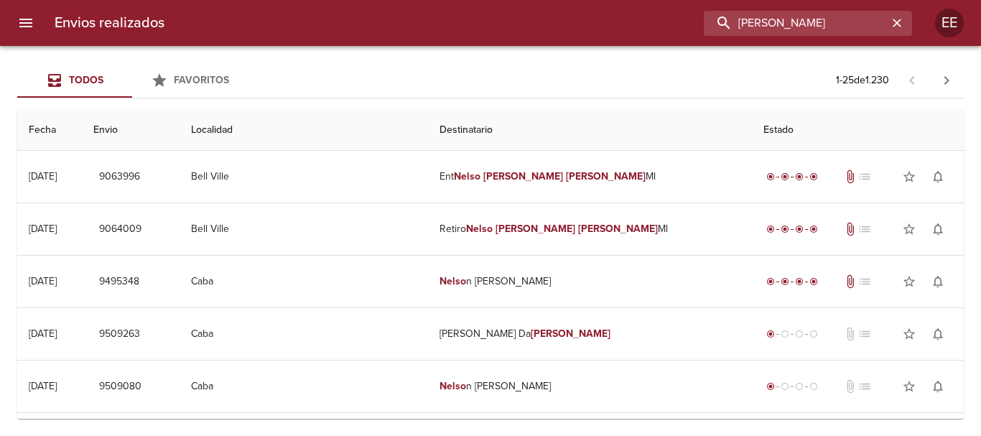
drag, startPoint x: 874, startPoint y: 18, endPoint x: 418, endPoint y: 1, distance: 456.2
click at [417, 1] on div "Envios realizados [PERSON_NAME] EE" at bounding box center [490, 23] width 981 height 46
paste input "[PERSON_NAME]"
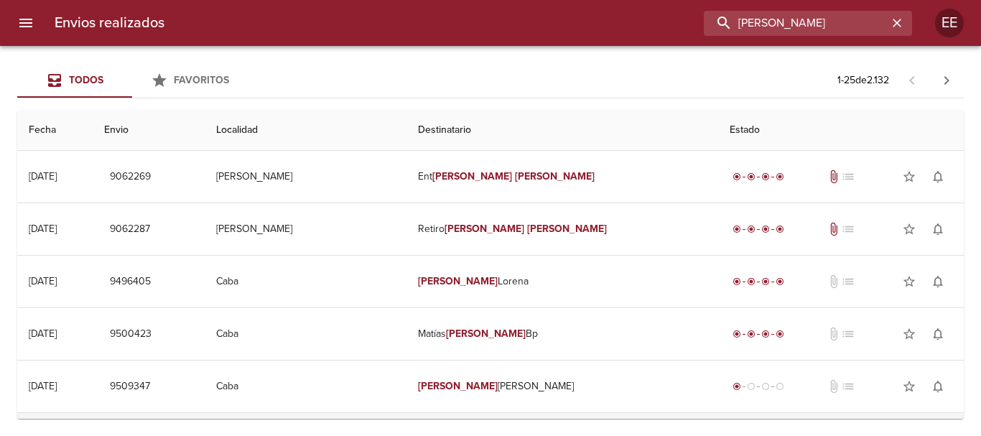
scroll to position [215, 0]
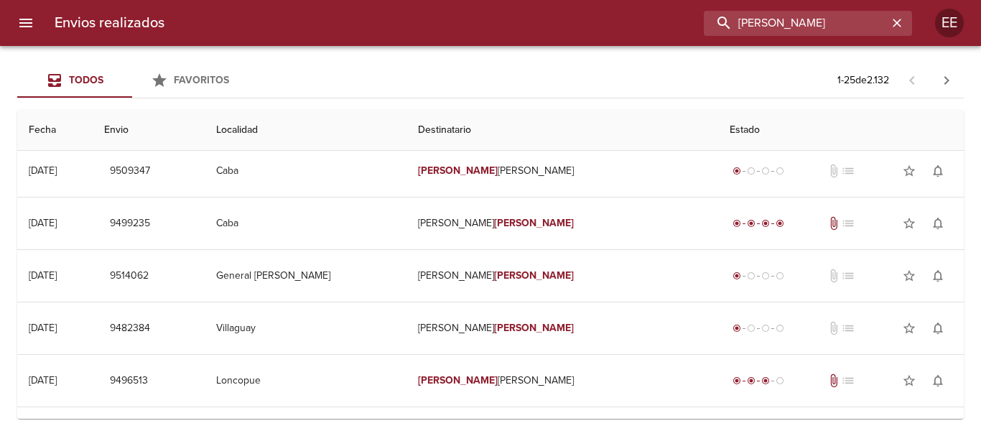
drag, startPoint x: 843, startPoint y: 18, endPoint x: 604, endPoint y: 20, distance: 239.0
click at [604, 20] on div "[PERSON_NAME]" at bounding box center [544, 23] width 736 height 25
paste input "[PERSON_NAME] BP"
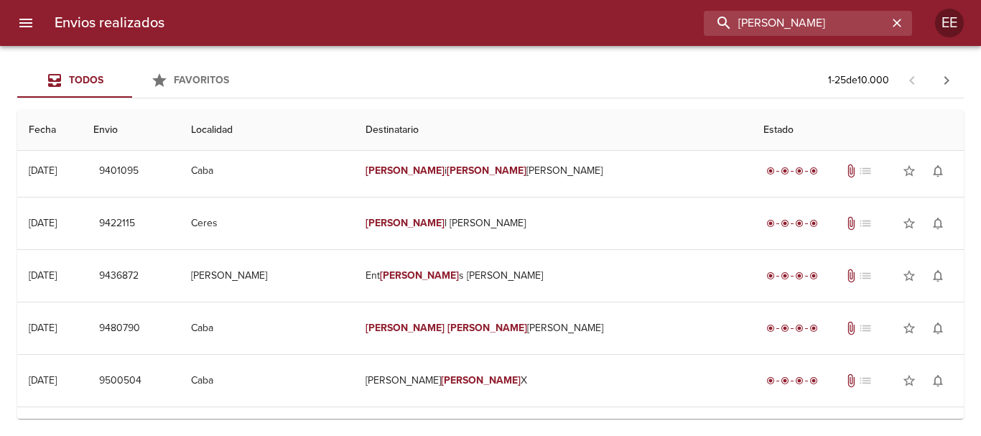
drag, startPoint x: 869, startPoint y: 17, endPoint x: 564, endPoint y: -12, distance: 307.1
click at [564, 0] on html "Envios realizados [PERSON_NAME] EE Todos Favoritos 1 - 25 de 10.000 Fecha Envio…" at bounding box center [490, 0] width 981 height 0
paste input "[PERSON_NAME] San [PERSON_NAME]"
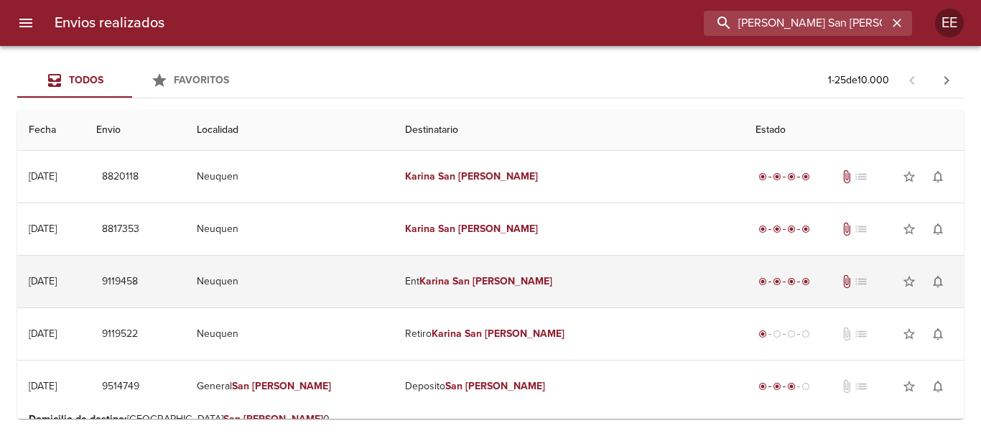
scroll to position [72, 0]
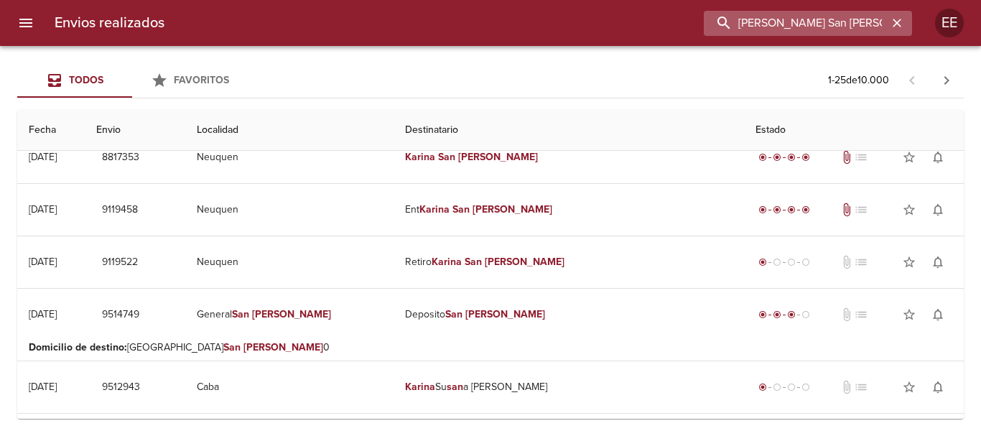
click at [828, 15] on input "[PERSON_NAME] San [PERSON_NAME]" at bounding box center [795, 23] width 184 height 25
drag, startPoint x: 644, startPoint y: 26, endPoint x: 600, endPoint y: 26, distance: 43.8
click at [600, 26] on div "[PERSON_NAME] San [PERSON_NAME]" at bounding box center [544, 23] width 736 height 25
paste input "[PERSON_NAME] [PERSON_NAME]"
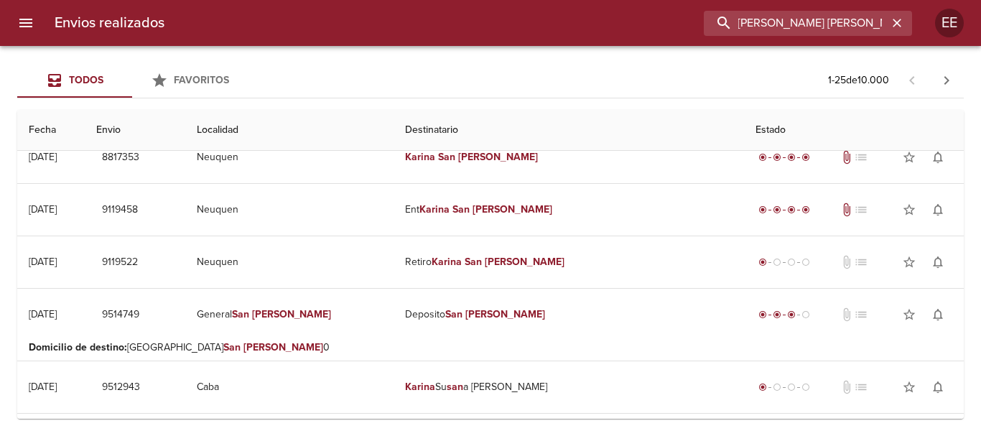
type input "[PERSON_NAME] [PERSON_NAME]"
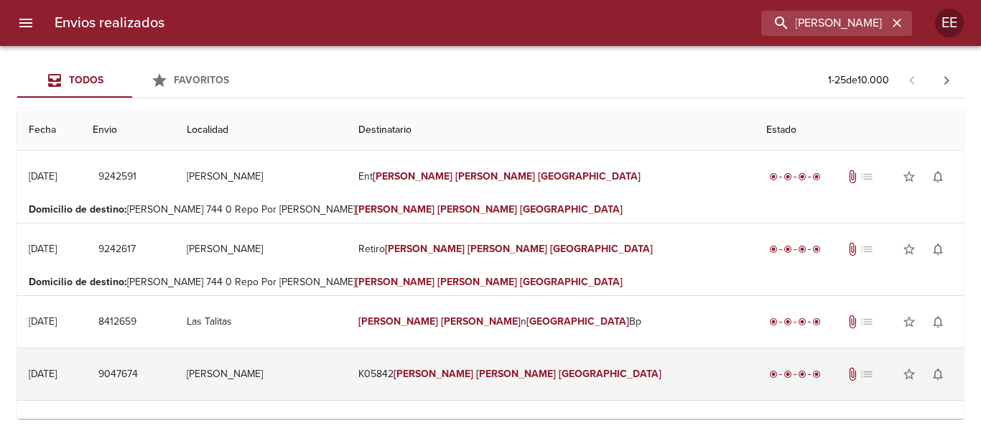
scroll to position [0, 0]
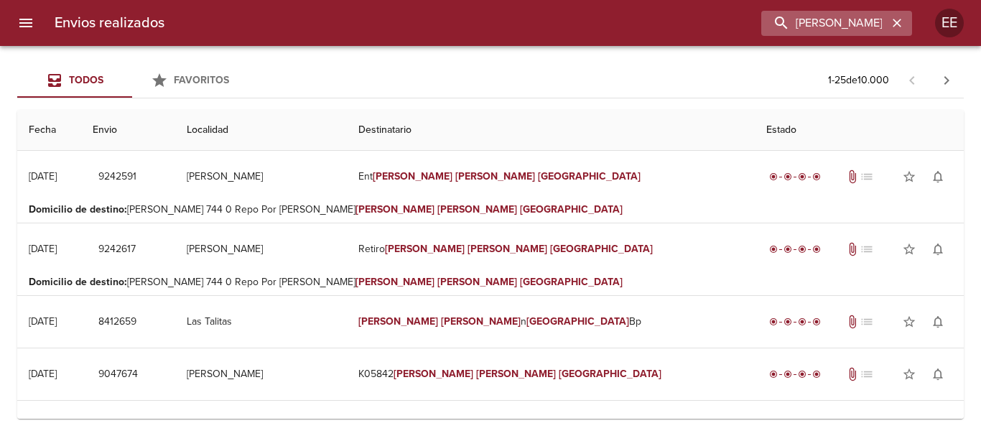
click at [895, 26] on icon "button" at bounding box center [896, 23] width 14 height 14
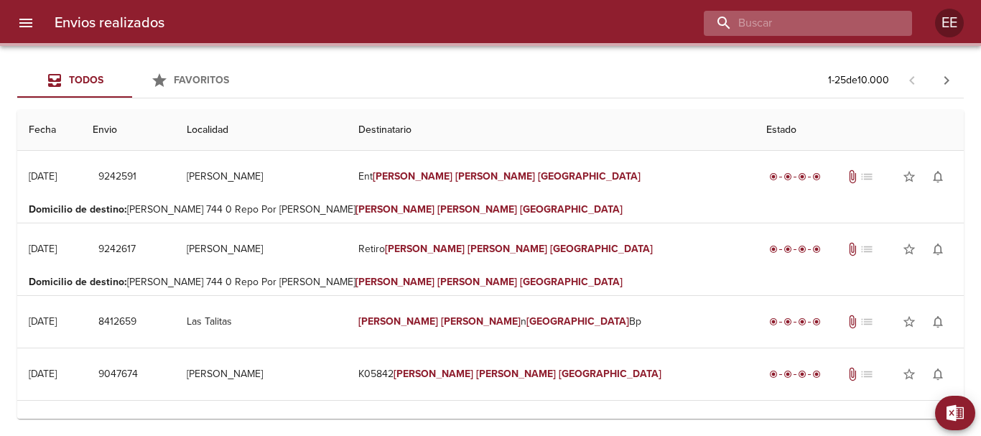
click at [852, 22] on input "buscar" at bounding box center [795, 23] width 184 height 25
paste input "[PERSON_NAME]"
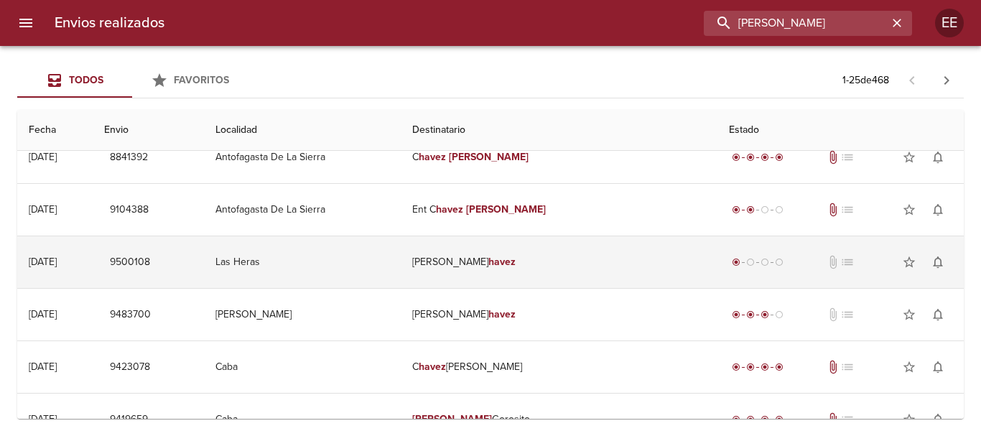
scroll to position [144, 0]
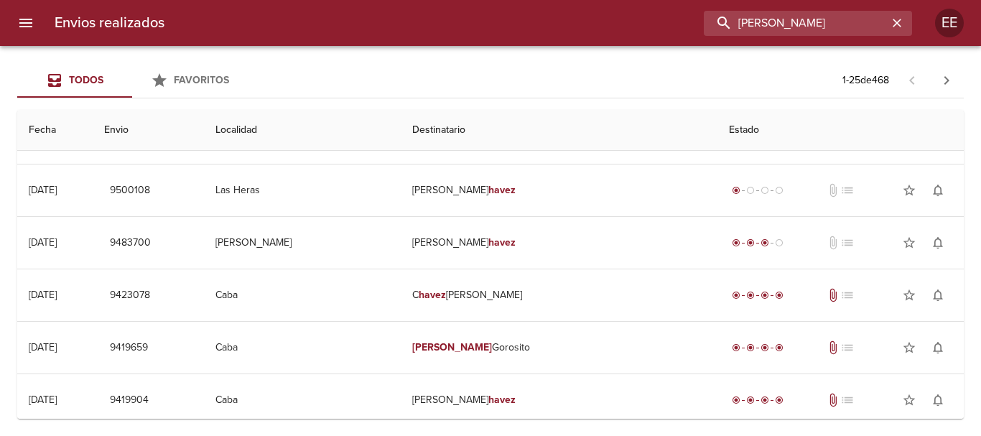
drag, startPoint x: 768, startPoint y: 20, endPoint x: 557, endPoint y: 20, distance: 211.0
click at [557, 20] on div "[PERSON_NAME]" at bounding box center [544, 23] width 736 height 25
paste input "[PERSON_NAME]"
type input "[PERSON_NAME]"
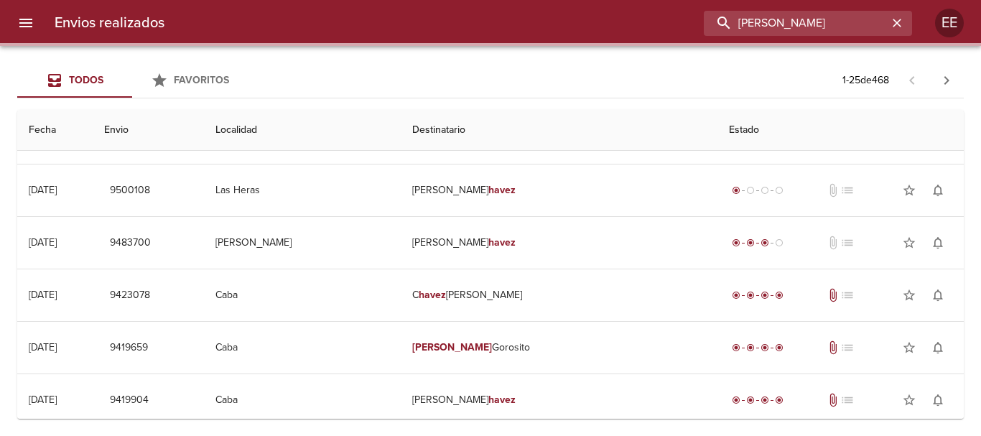
scroll to position [0, 0]
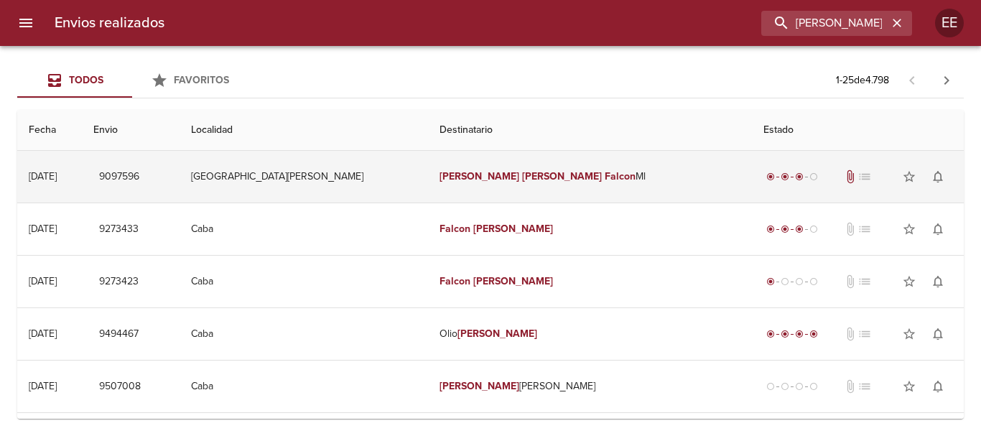
click at [604, 172] on em "Falcon" at bounding box center [619, 176] width 31 height 12
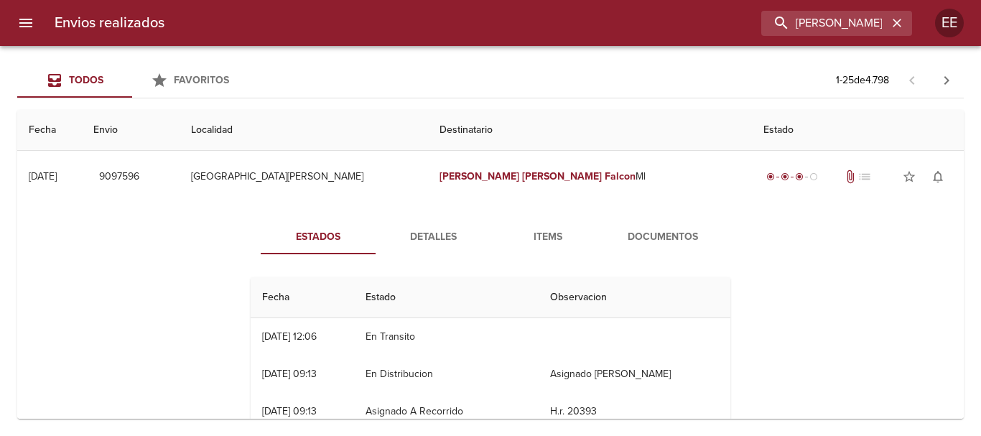
click at [533, 233] on span "Items" at bounding box center [548, 237] width 98 height 18
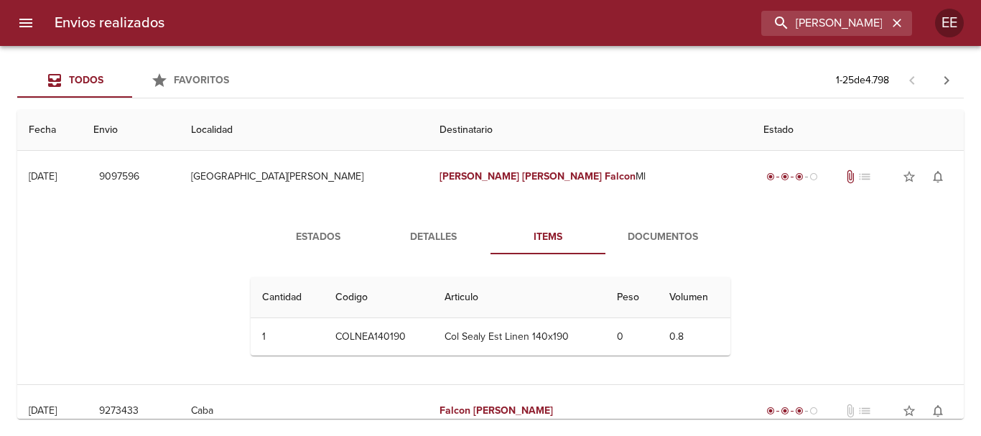
click at [664, 230] on span "Documentos" at bounding box center [663, 237] width 98 height 18
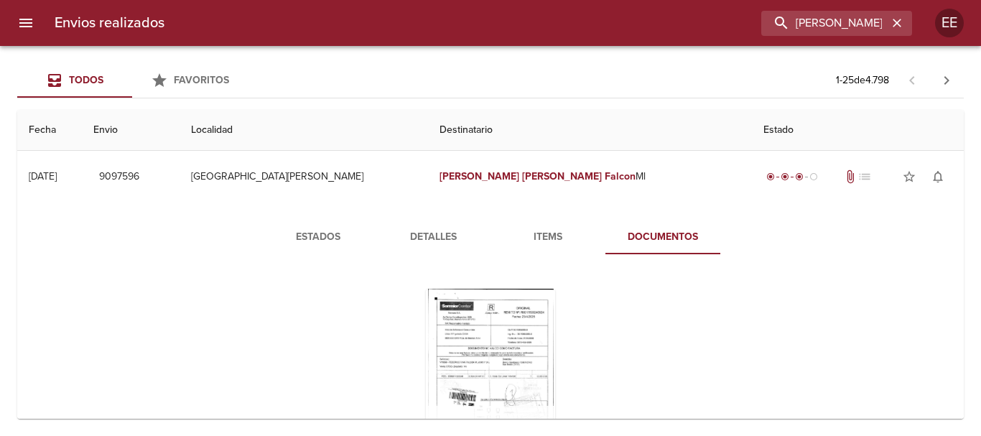
scroll to position [72, 0]
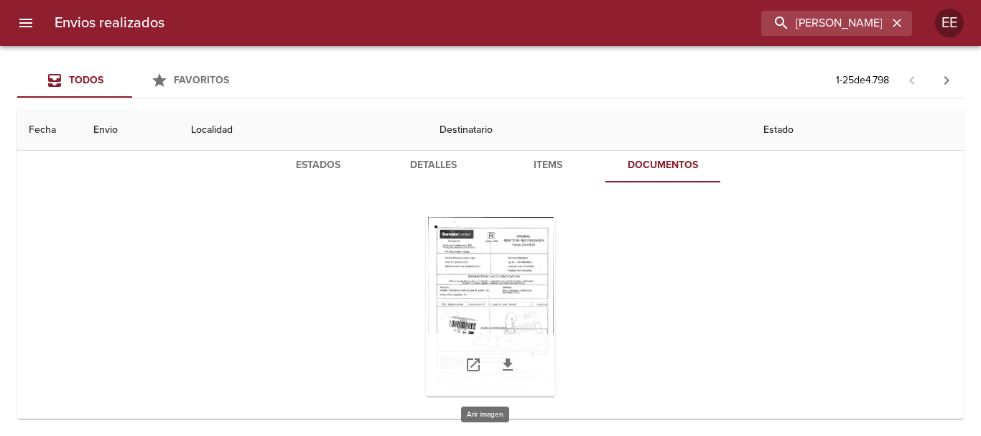
click at [493, 271] on div "Tabla de envíos del cliente" at bounding box center [490, 306] width 129 height 179
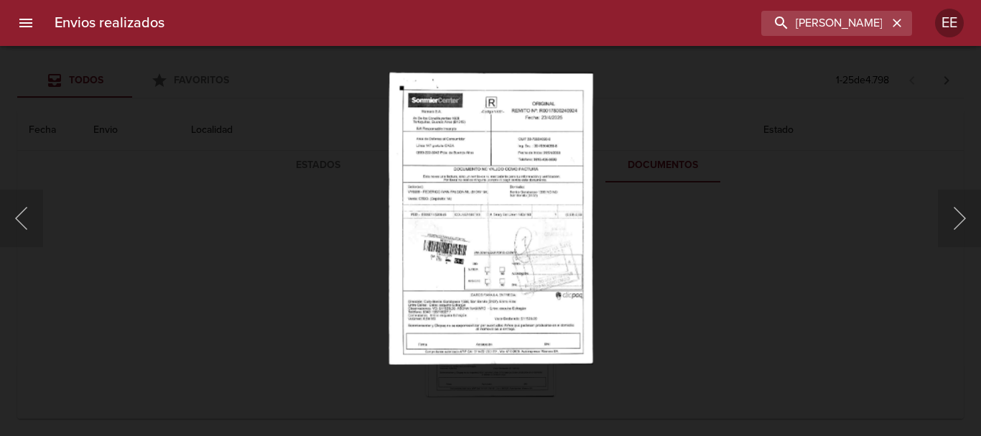
click at [510, 208] on img "Lightbox" at bounding box center [490, 218] width 204 height 292
